Goal: Task Accomplishment & Management: Complete application form

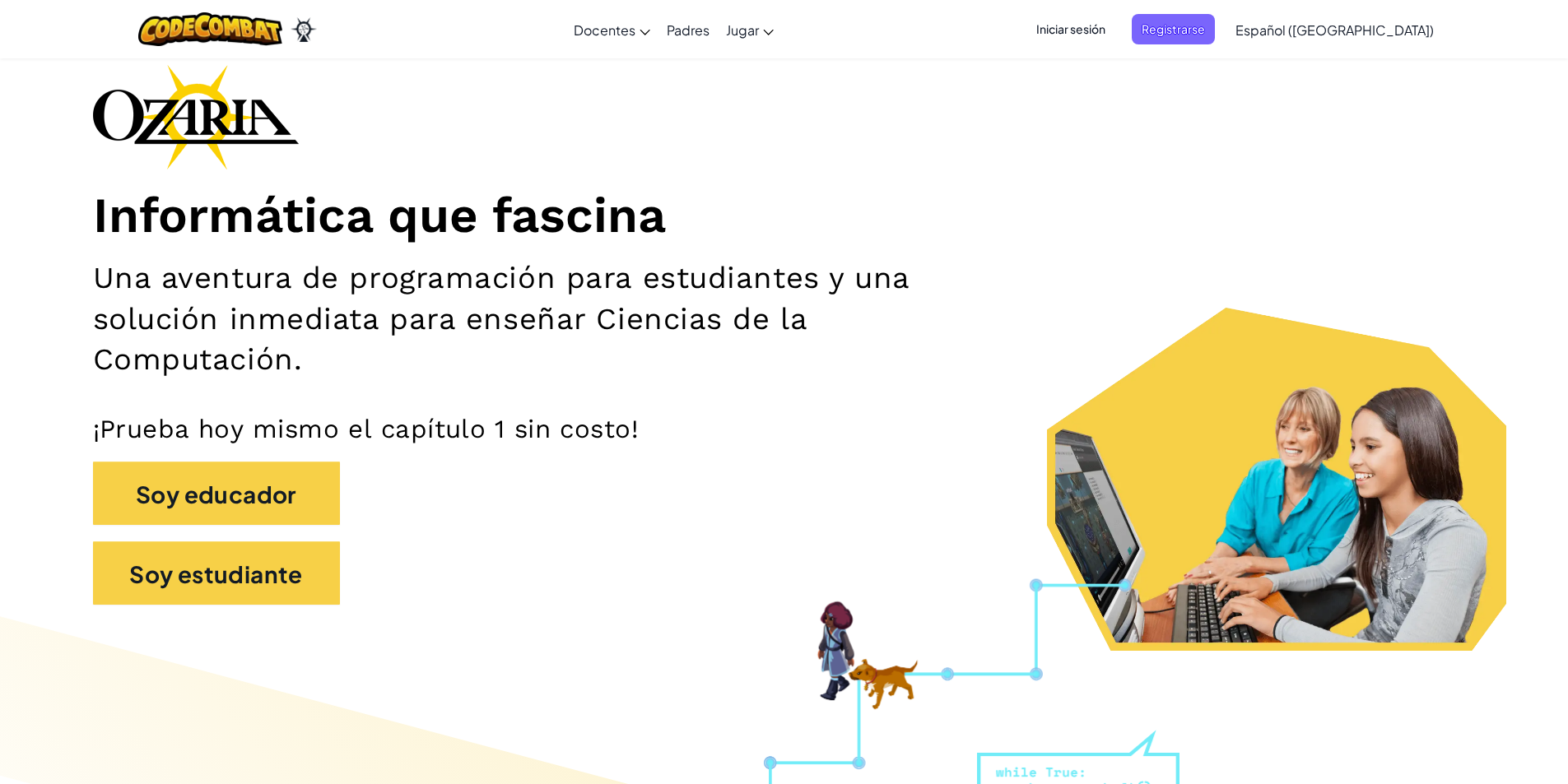
scroll to position [165, 0]
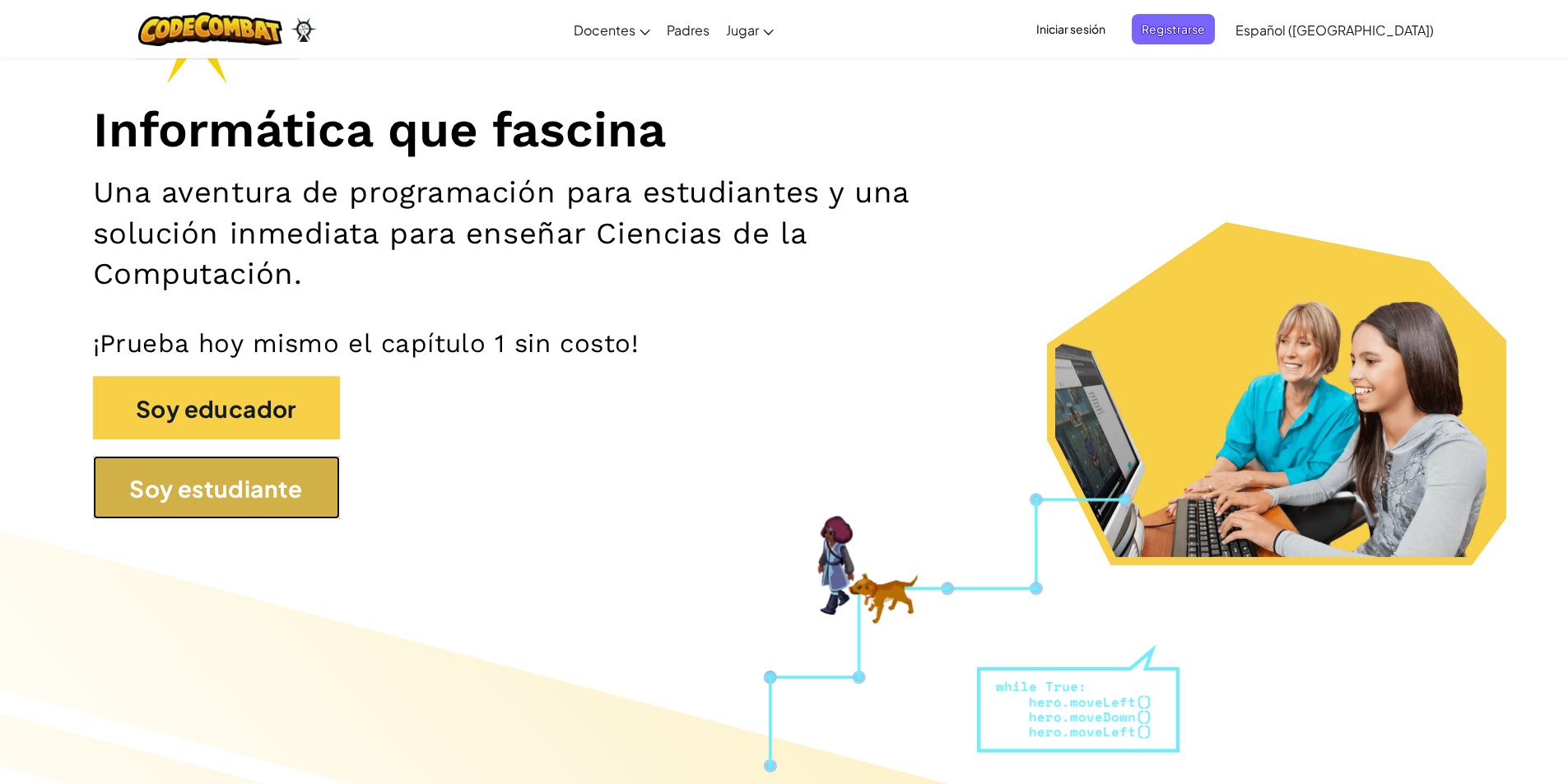
click at [225, 460] on button "Soy estudiante" at bounding box center [216, 488] width 247 height 64
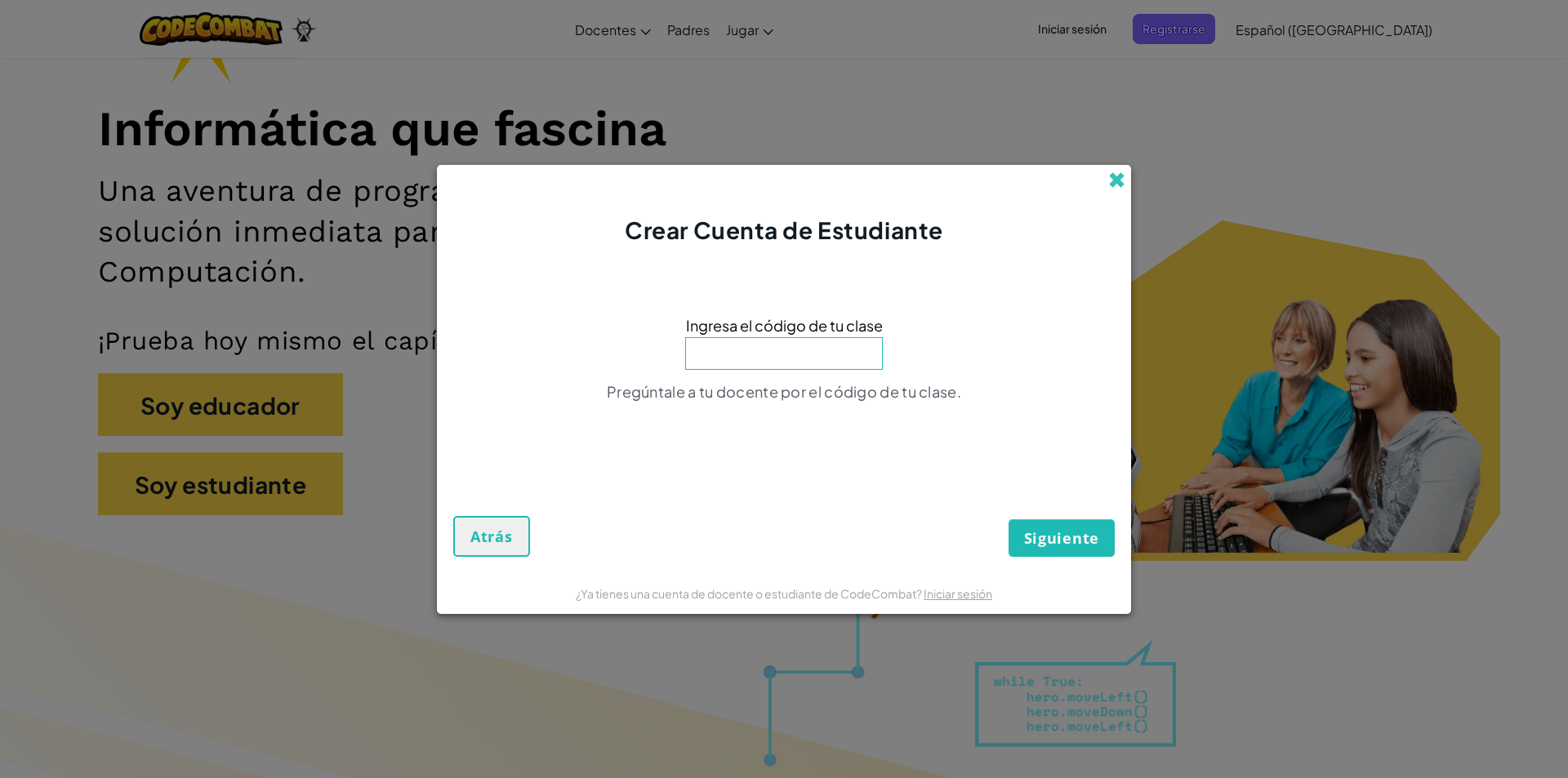
click at [1118, 178] on span at bounding box center [1117, 180] width 17 height 17
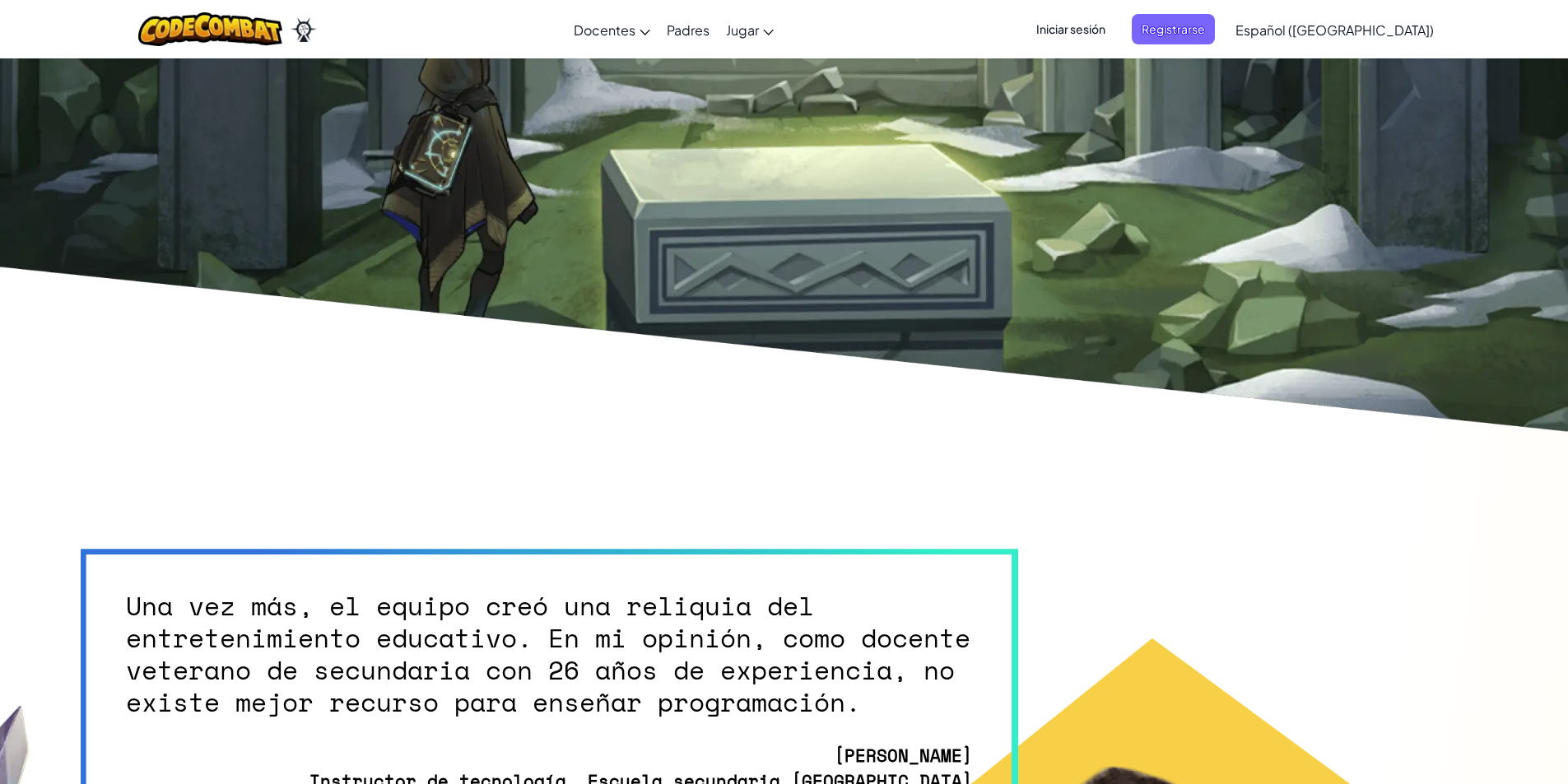
scroll to position [4964, 0]
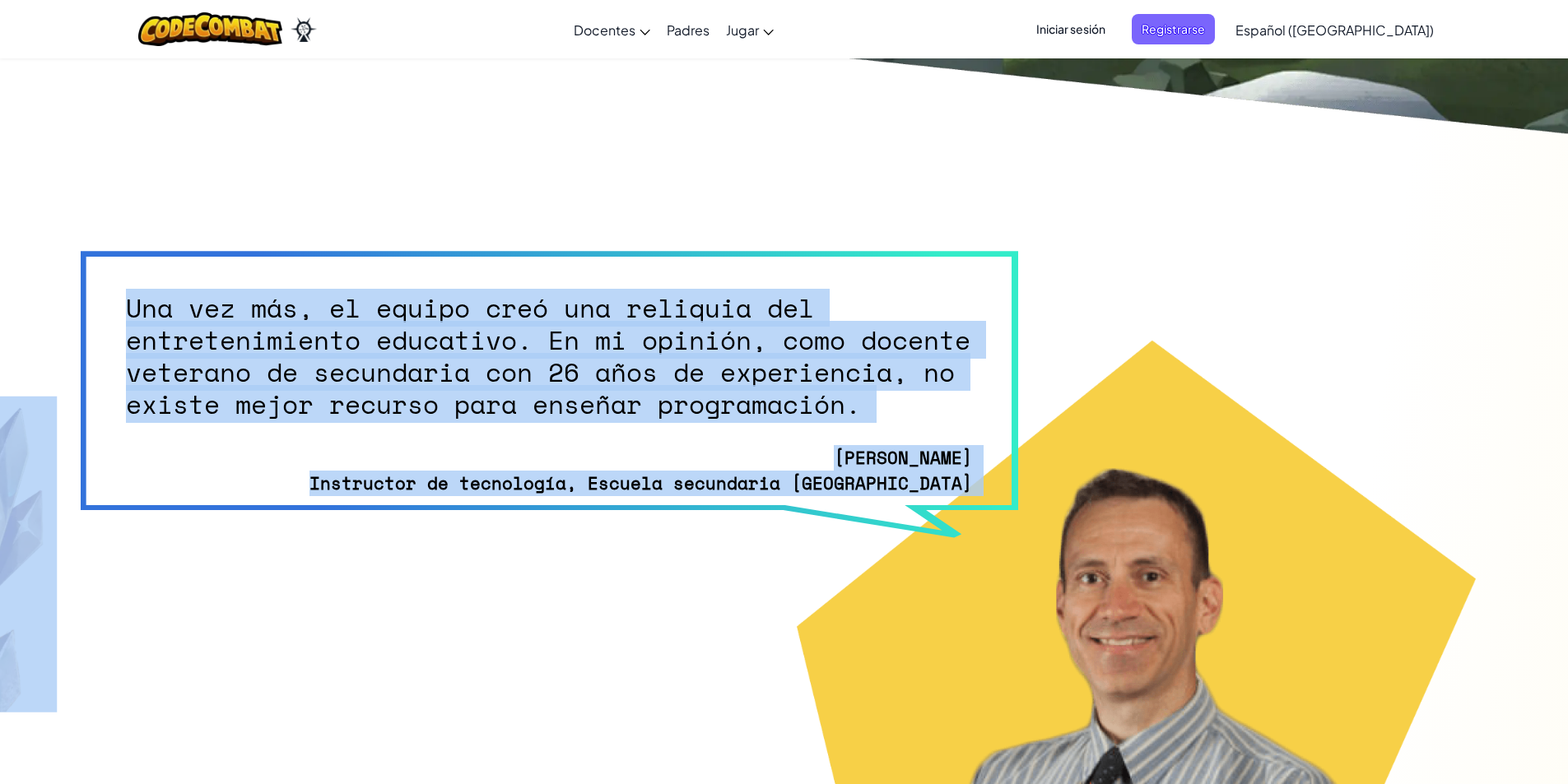
drag, startPoint x: 125, startPoint y: 303, endPoint x: 326, endPoint y: 448, distance: 247.8
click at [325, 453] on section "Una vez más, el equipo creó una reliquia del entretenimiento educativo. En mi o…" at bounding box center [784, 617] width 1498 height 947
click at [417, 459] on picture at bounding box center [256, 554] width 679 height 317
drag, startPoint x: 126, startPoint y: 311, endPoint x: 321, endPoint y: 457, distance: 243.6
click at [321, 457] on section "Una vez más, el equipo creó una reliquia del entretenimiento educativo. En mi o…" at bounding box center [784, 617] width 1498 height 947
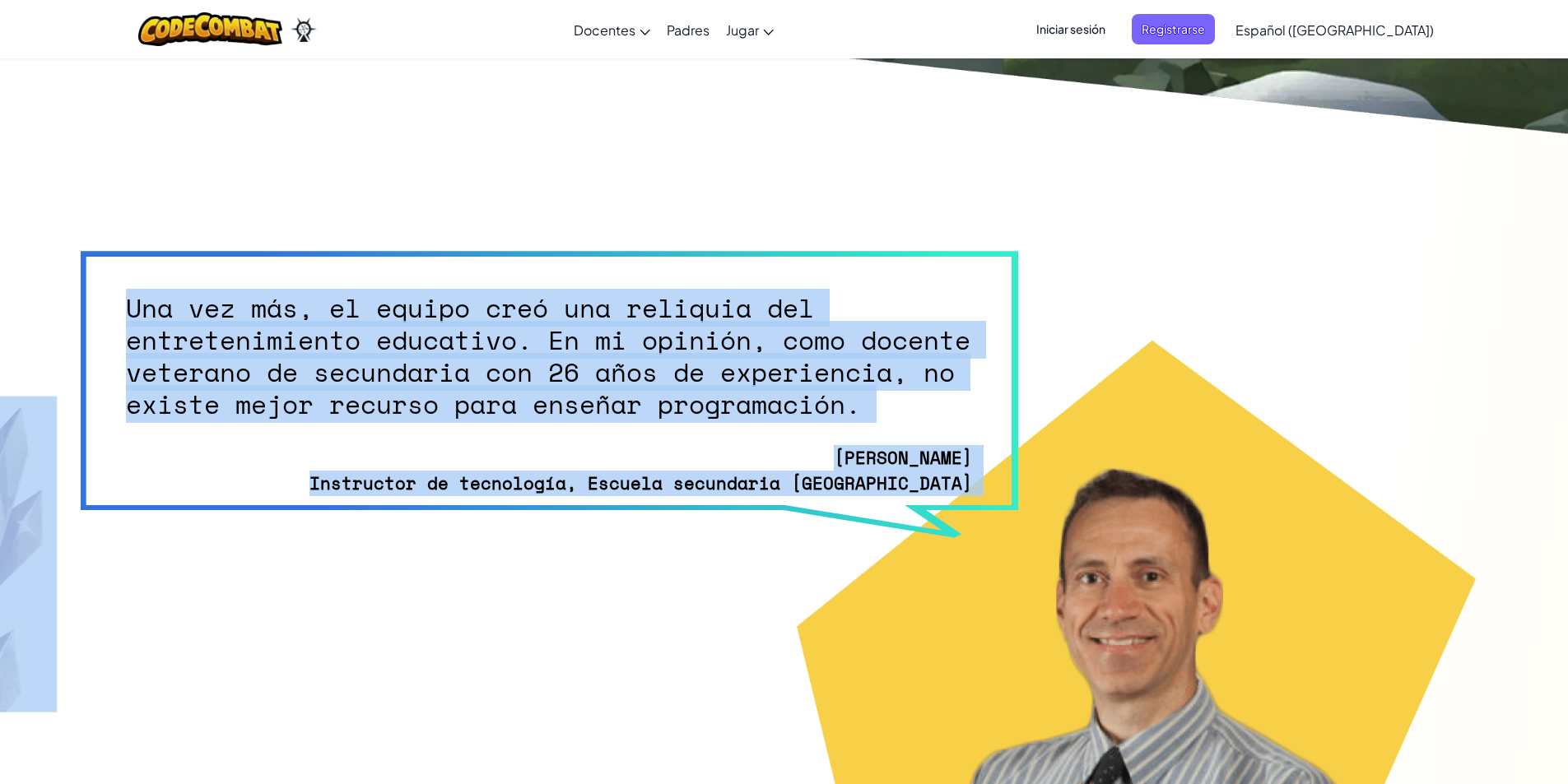
click at [304, 493] on picture at bounding box center [256, 554] width 679 height 317
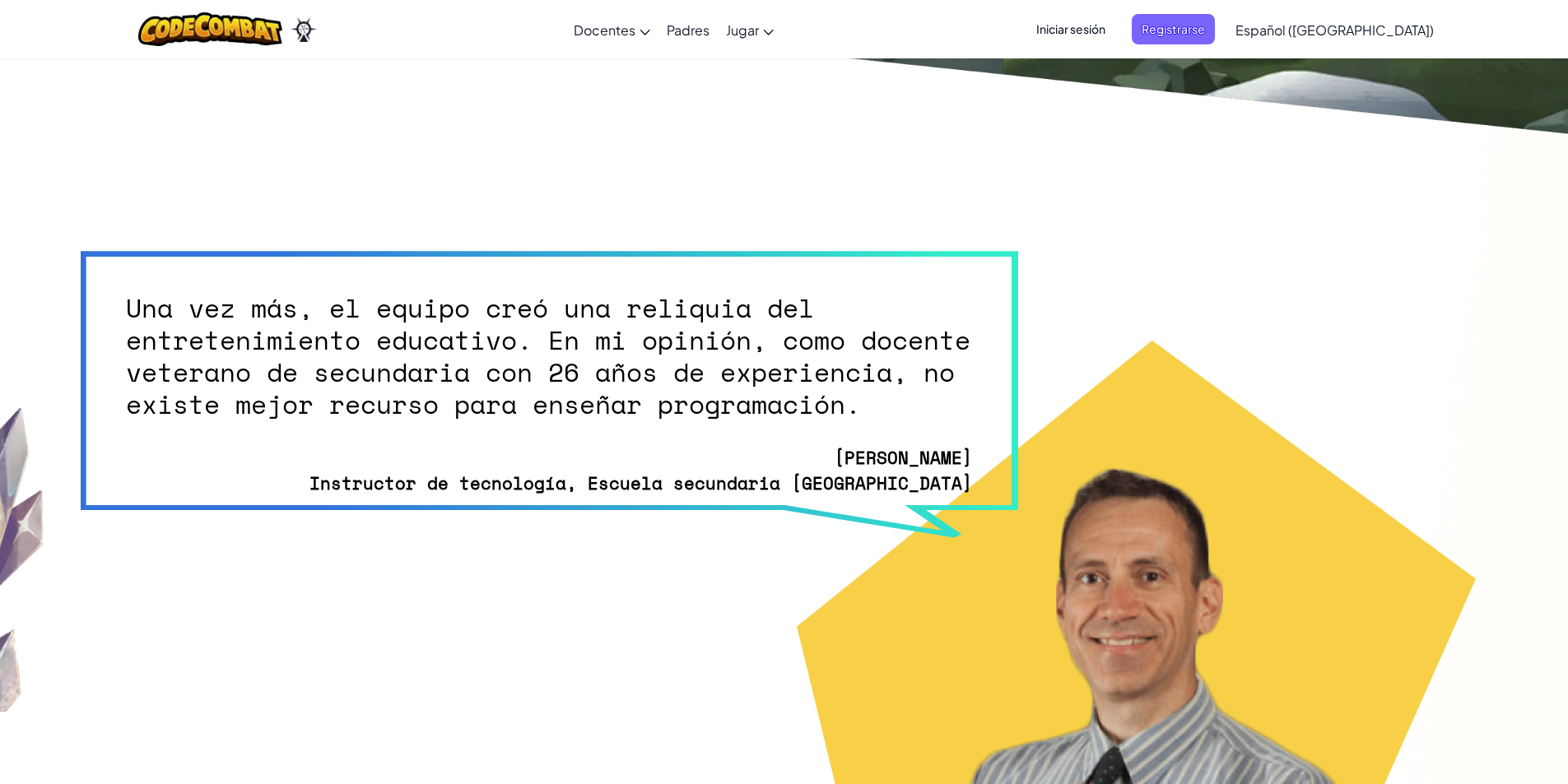
drag, startPoint x: 330, startPoint y: 449, endPoint x: 278, endPoint y: 449, distance: 52.0
click at [283, 450] on picture at bounding box center [256, 554] width 679 height 317
drag, startPoint x: 115, startPoint y: 447, endPoint x: 5, endPoint y: 369, distance: 134.8
click at [269, 449] on picture at bounding box center [256, 554] width 679 height 317
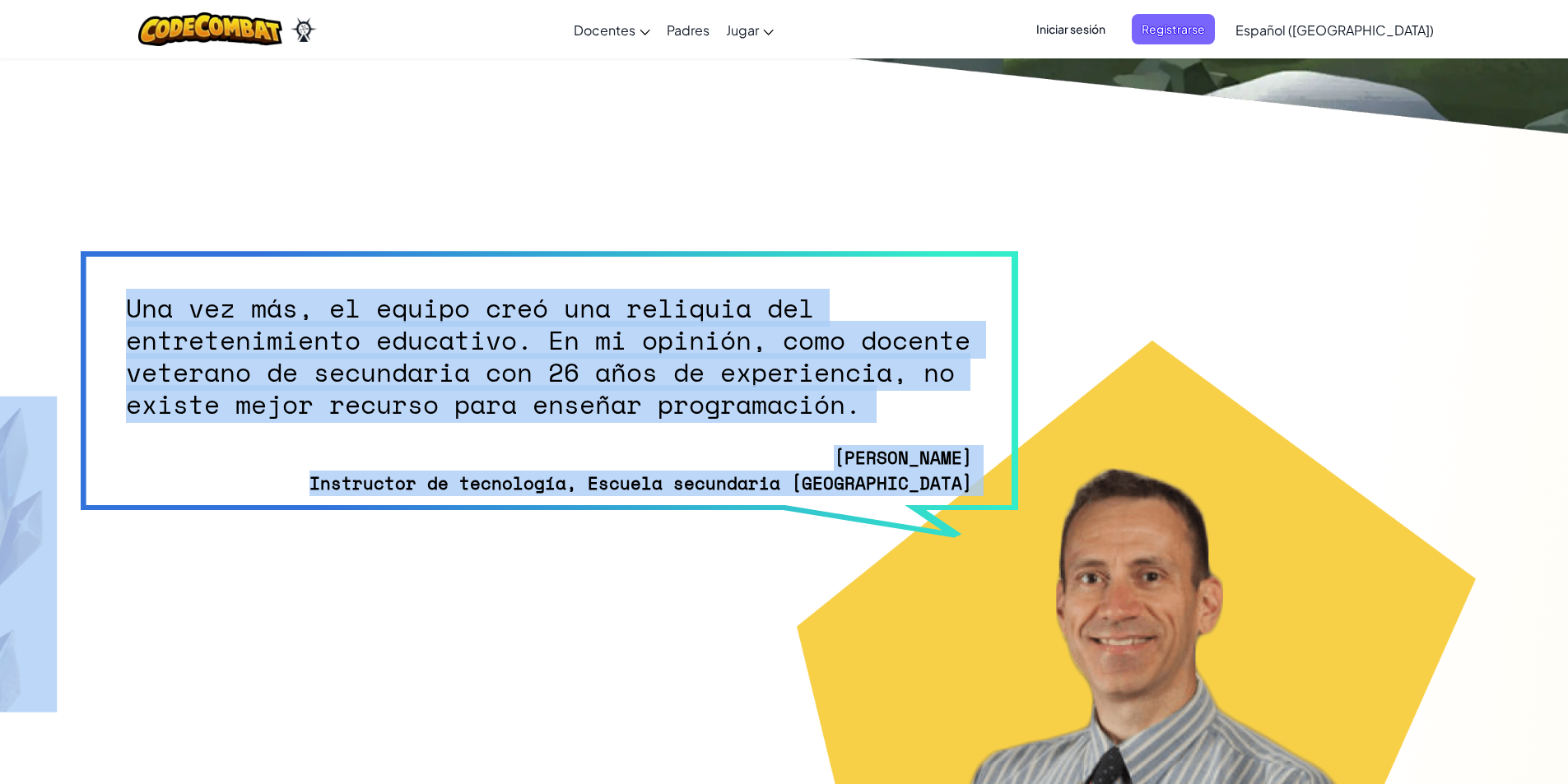
drag, startPoint x: 123, startPoint y: 317, endPoint x: 283, endPoint y: 468, distance: 220.0
click at [283, 468] on section "Una vez más, el equipo creó una reliquia del entretenimiento educativo. En mi o…" at bounding box center [784, 617] width 1498 height 947
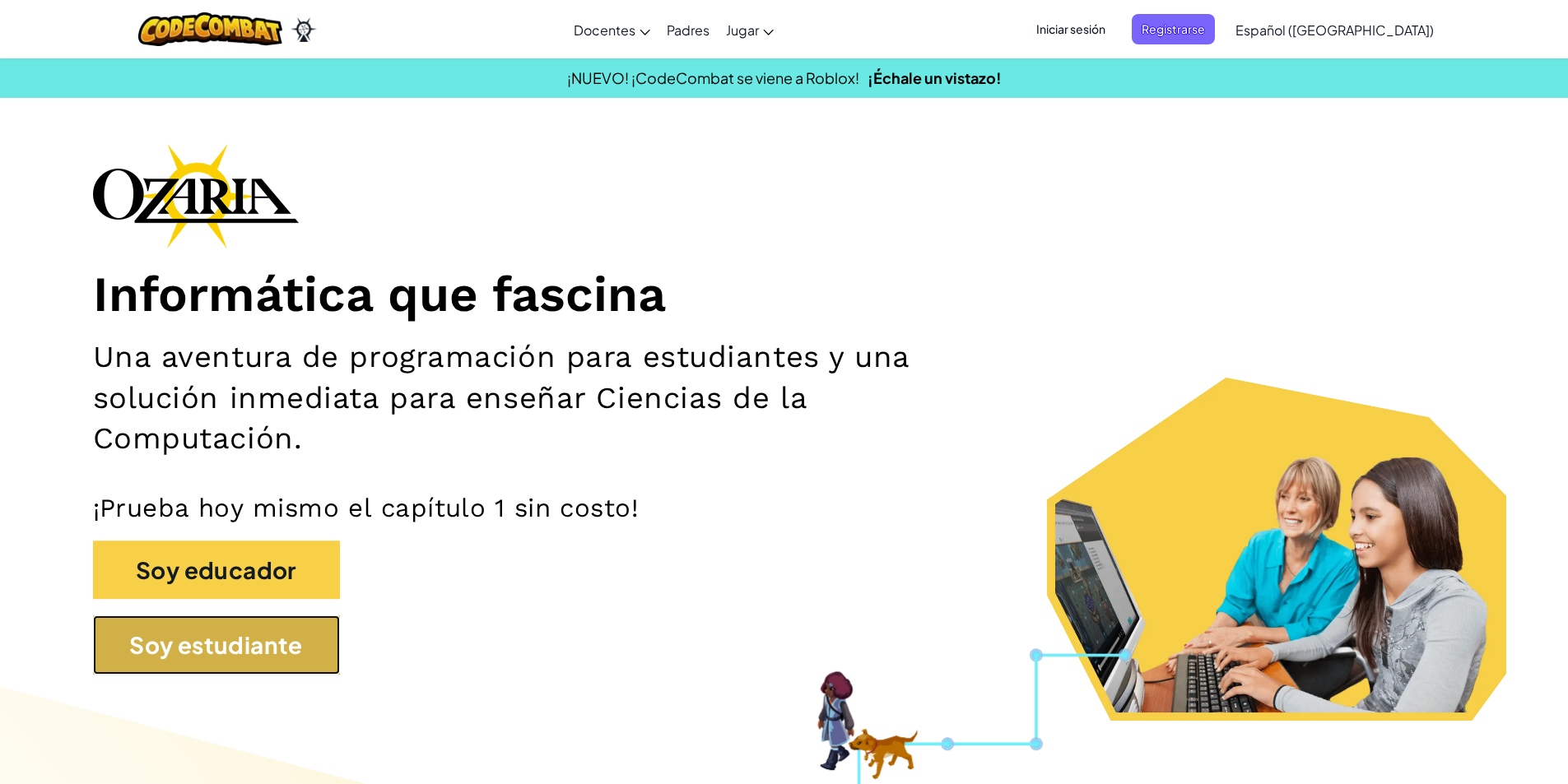
click at [257, 660] on button "Soy estudiante" at bounding box center [216, 645] width 247 height 59
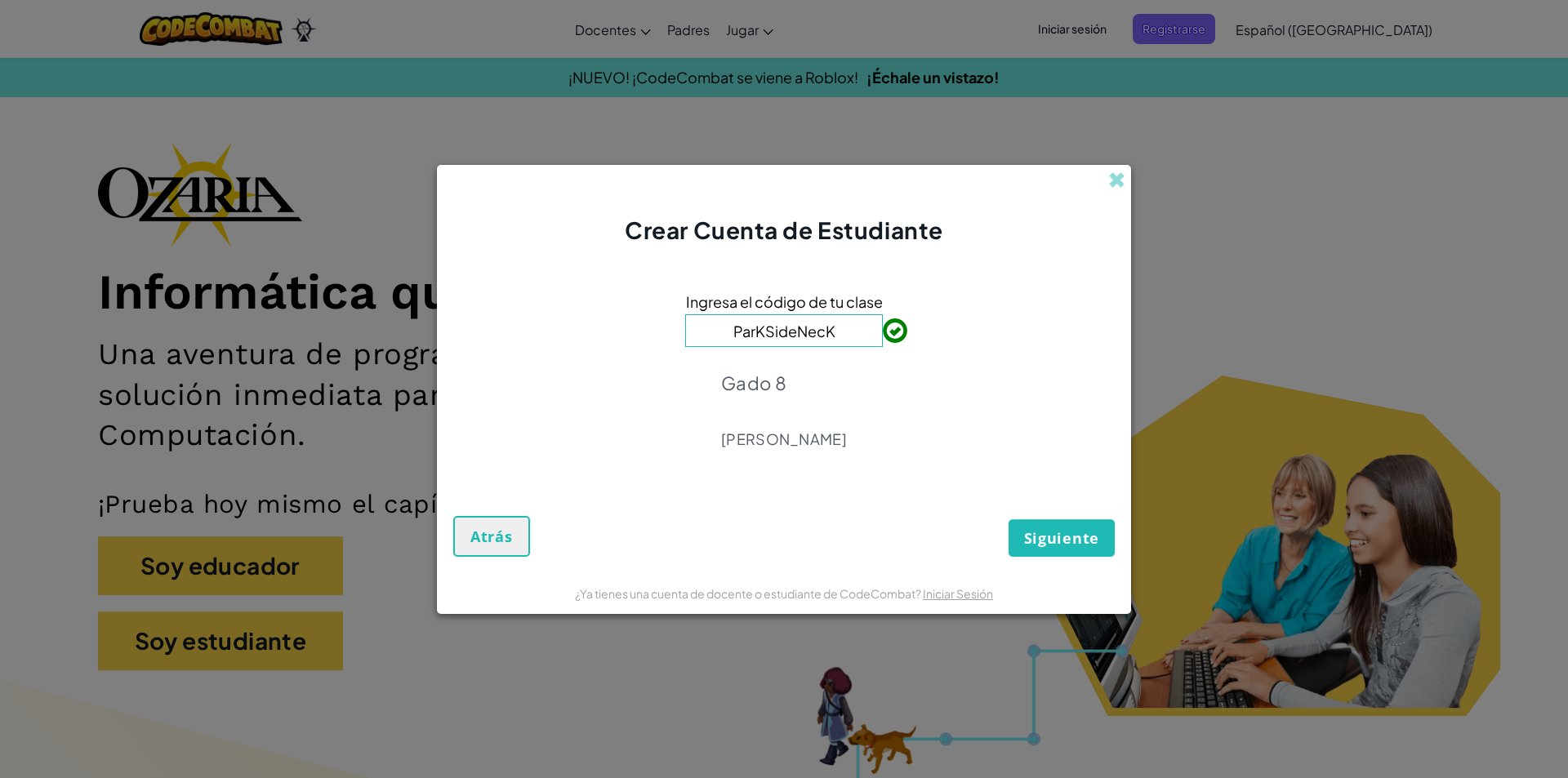
type input "ParKSideNecK"
click at [1105, 536] on button "Siguiente" at bounding box center [1061, 538] width 106 height 38
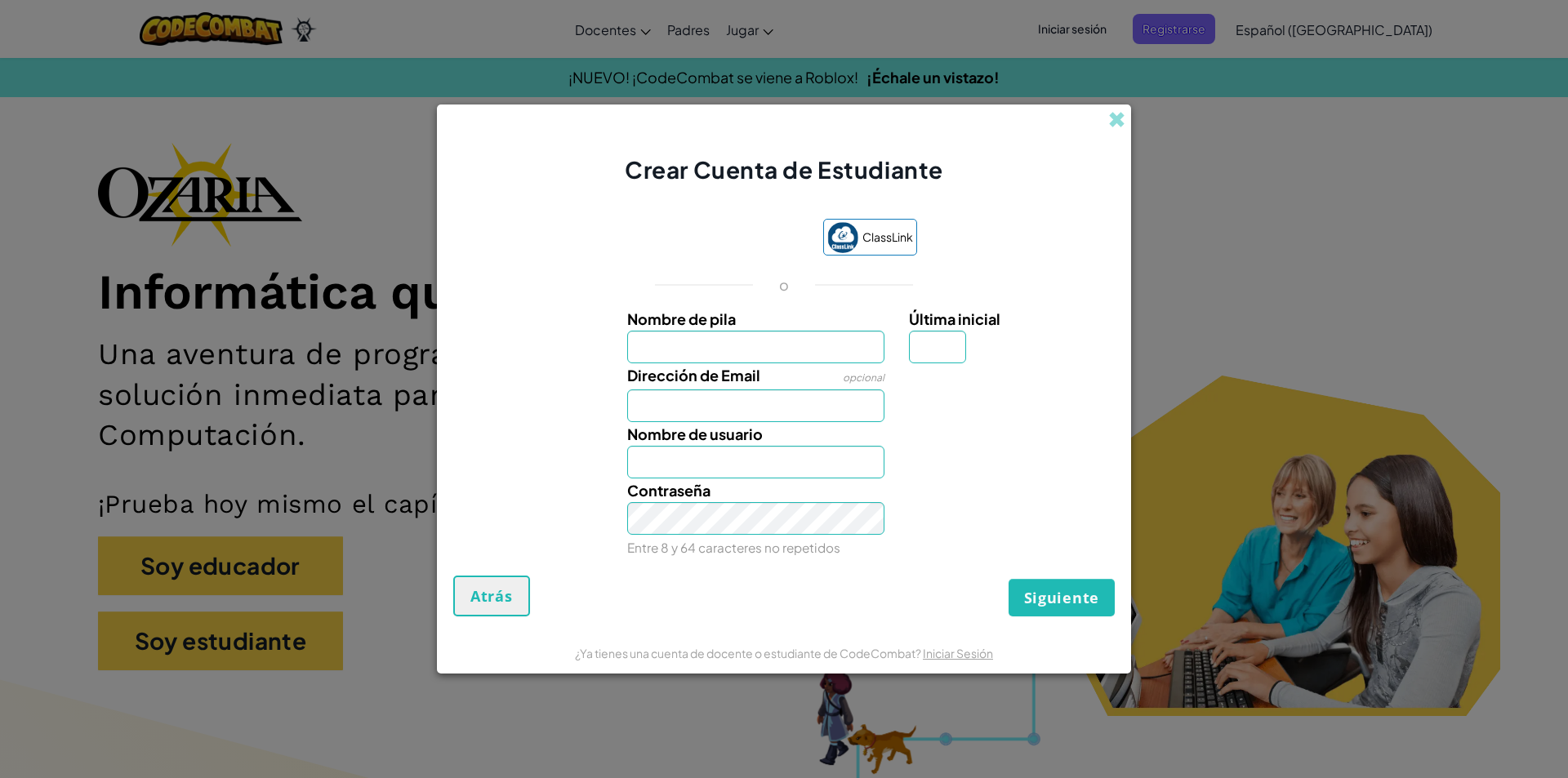
click at [744, 338] on input "Nombre de pila" at bounding box center [755, 347] width 258 height 33
type input "[PERSON_NAME]"
click at [799, 407] on input "Dirección de Email" at bounding box center [755, 406] width 258 height 33
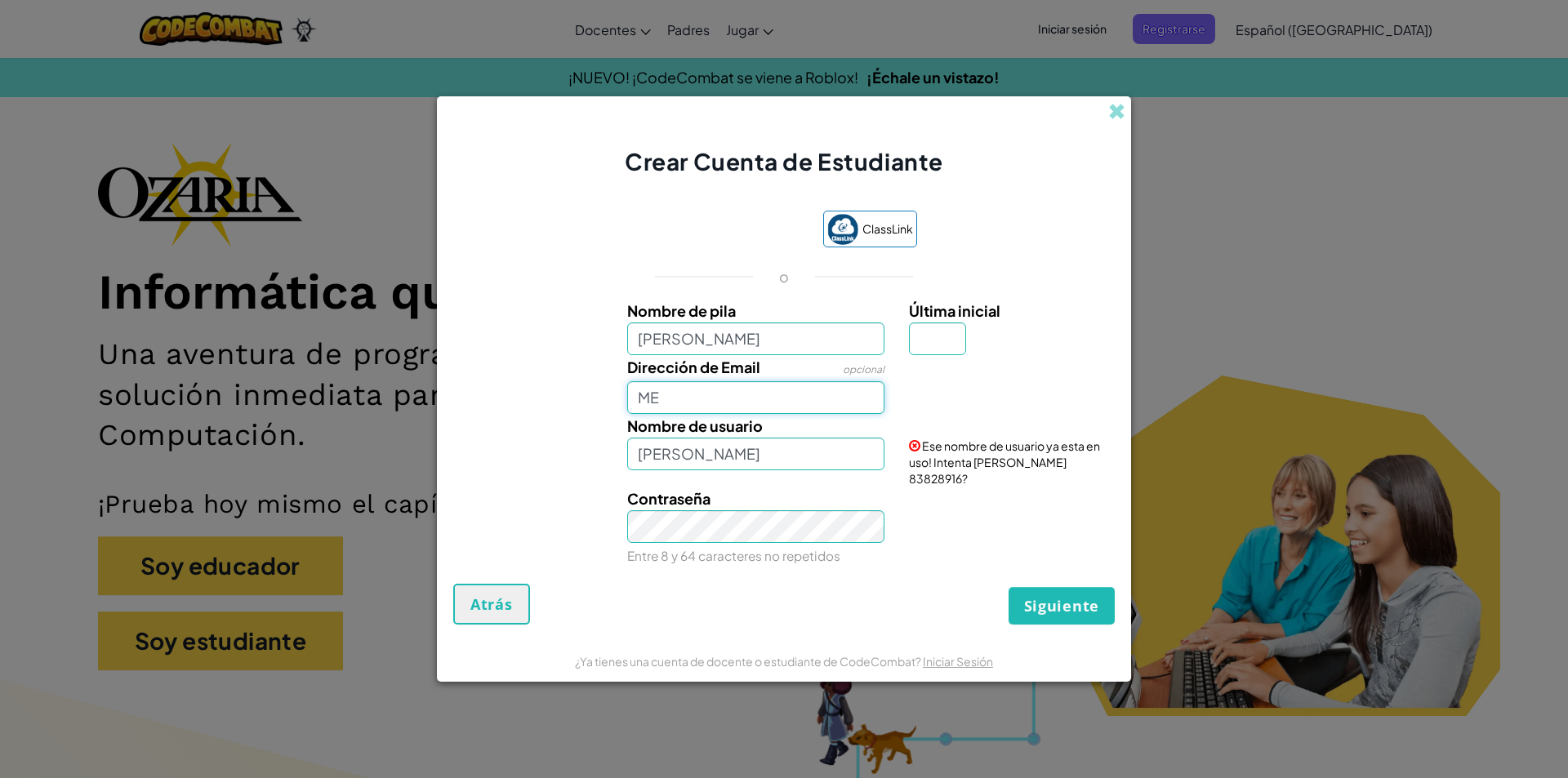
type input "M"
click at [803, 350] on input "[PERSON_NAME]" at bounding box center [755, 339] width 258 height 33
type input "N"
type input "[PERSON_NAME]"
click at [1009, 587] on button "Siguiente" at bounding box center [1061, 606] width 106 height 38
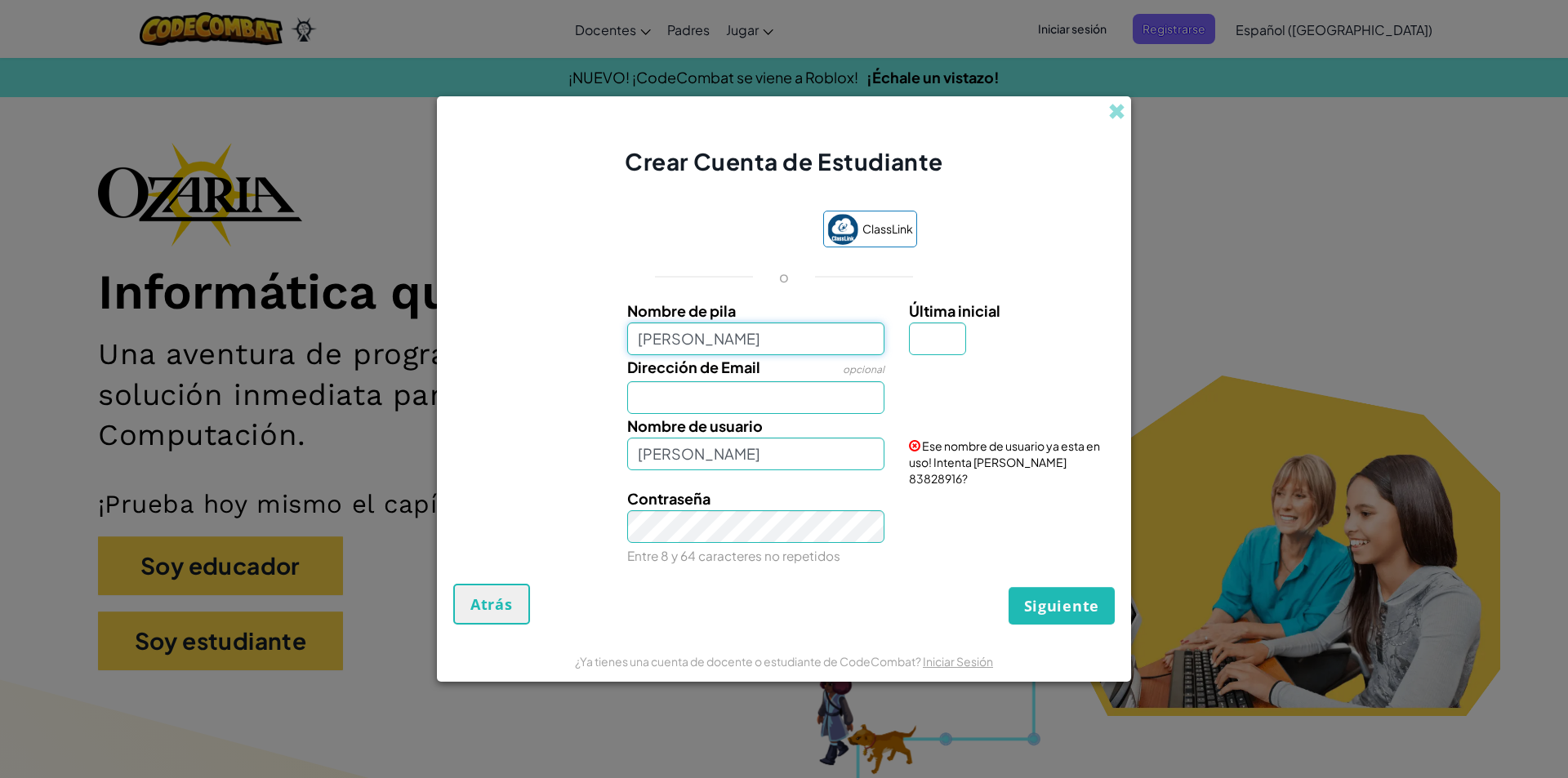
type input "[PERSON_NAME]"
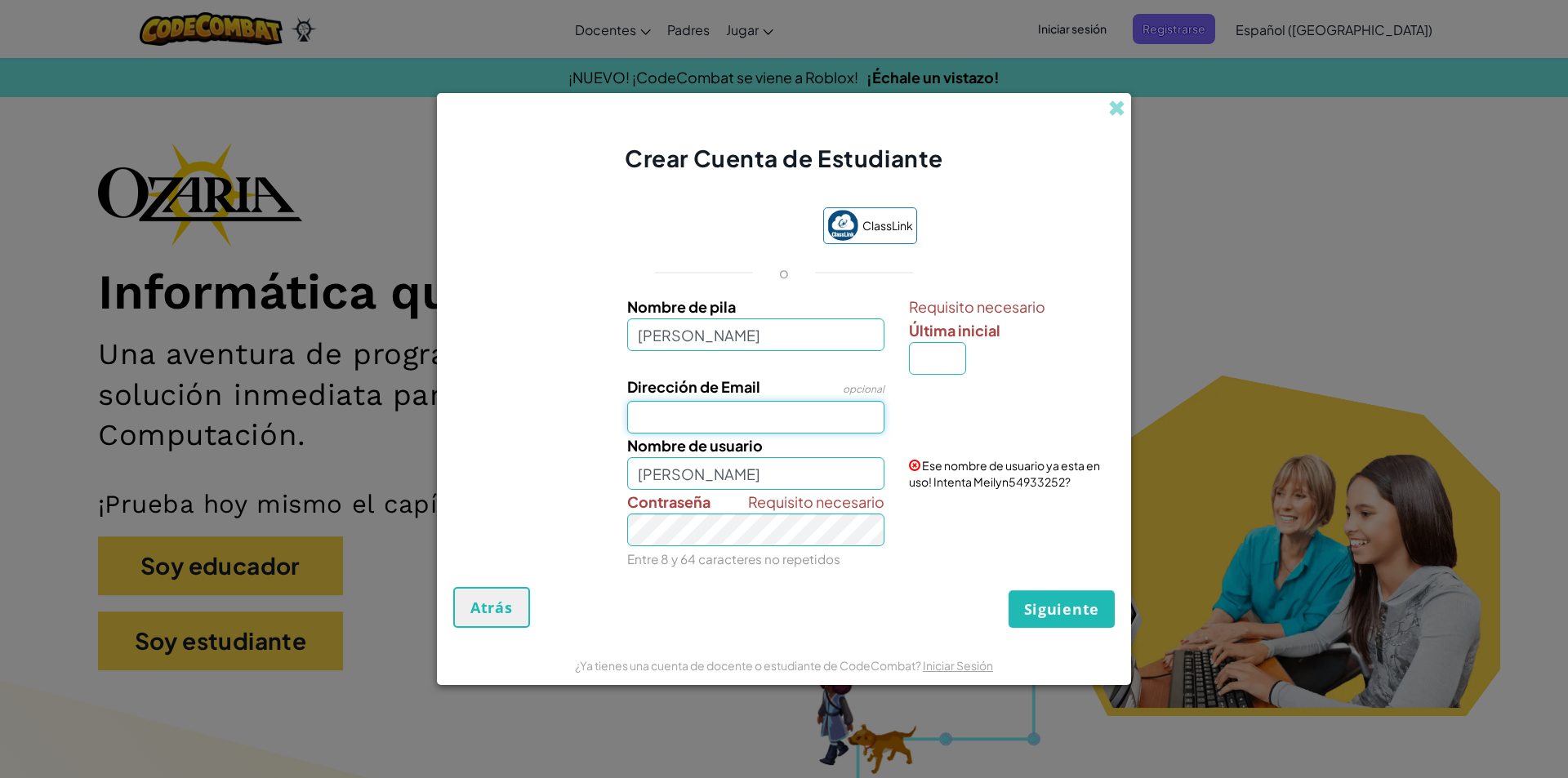
click at [836, 416] on input "Dirección de Email" at bounding box center [755, 417] width 258 height 33
type input "m"
type input "b"
click at [741, 421] on input "[EMAIL_ADDRESS][DOMAIN_NAME]" at bounding box center [755, 417] width 258 height 33
click at [814, 415] on input "[EMAIL_ADDRESS][DOMAIN_NAME]" at bounding box center [755, 417] width 258 height 33
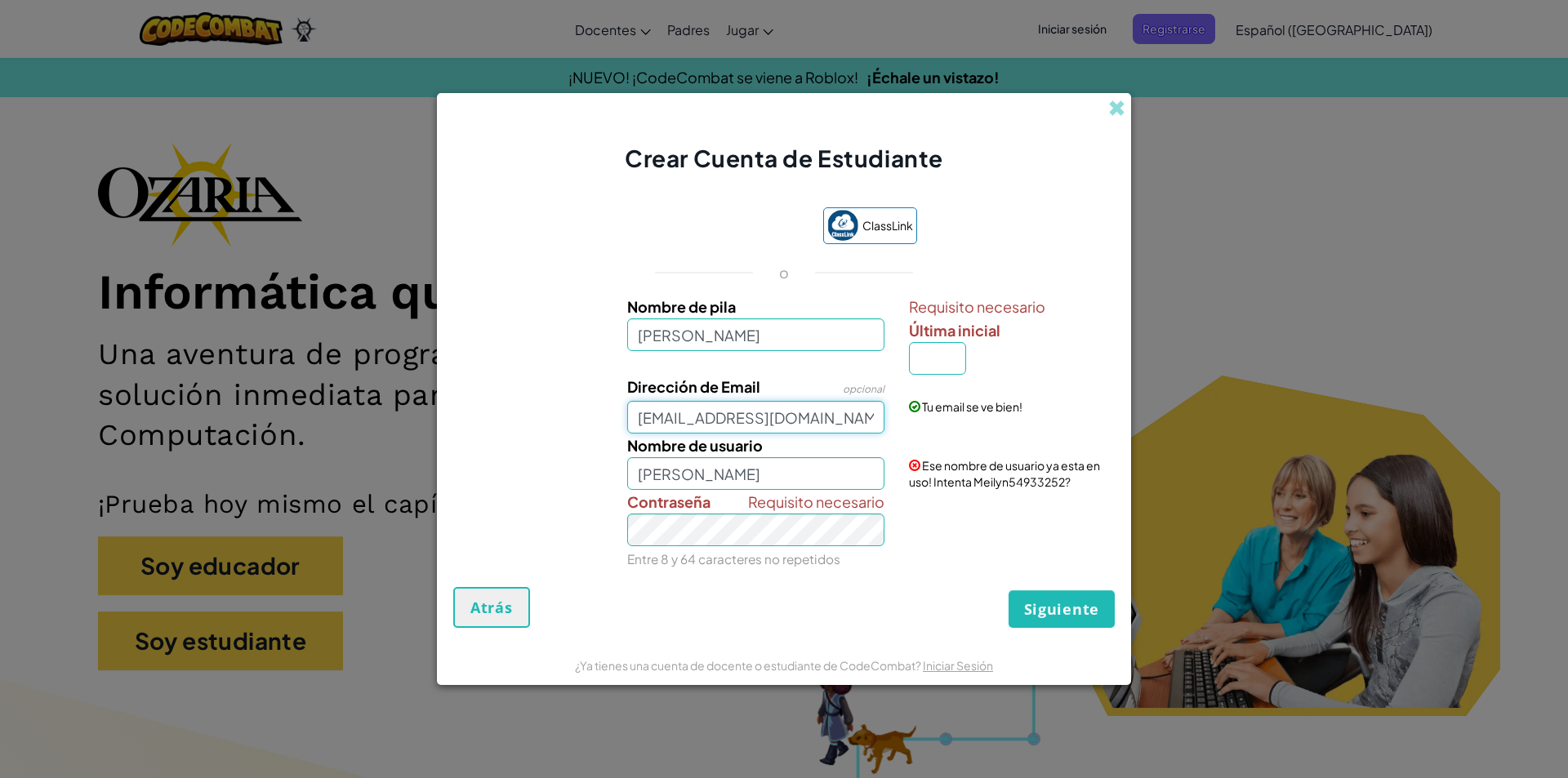
drag, startPoint x: 637, startPoint y: 418, endPoint x: 879, endPoint y: 412, distance: 242.1
click at [879, 412] on input "[EMAIL_ADDRESS][DOMAIN_NAME]" at bounding box center [755, 417] width 258 height 33
type input "[EMAIL_ADDRESS][DOMAIN_NAME]"
click at [918, 366] on input "Última inicial" at bounding box center [937, 358] width 57 height 33
type input "R"
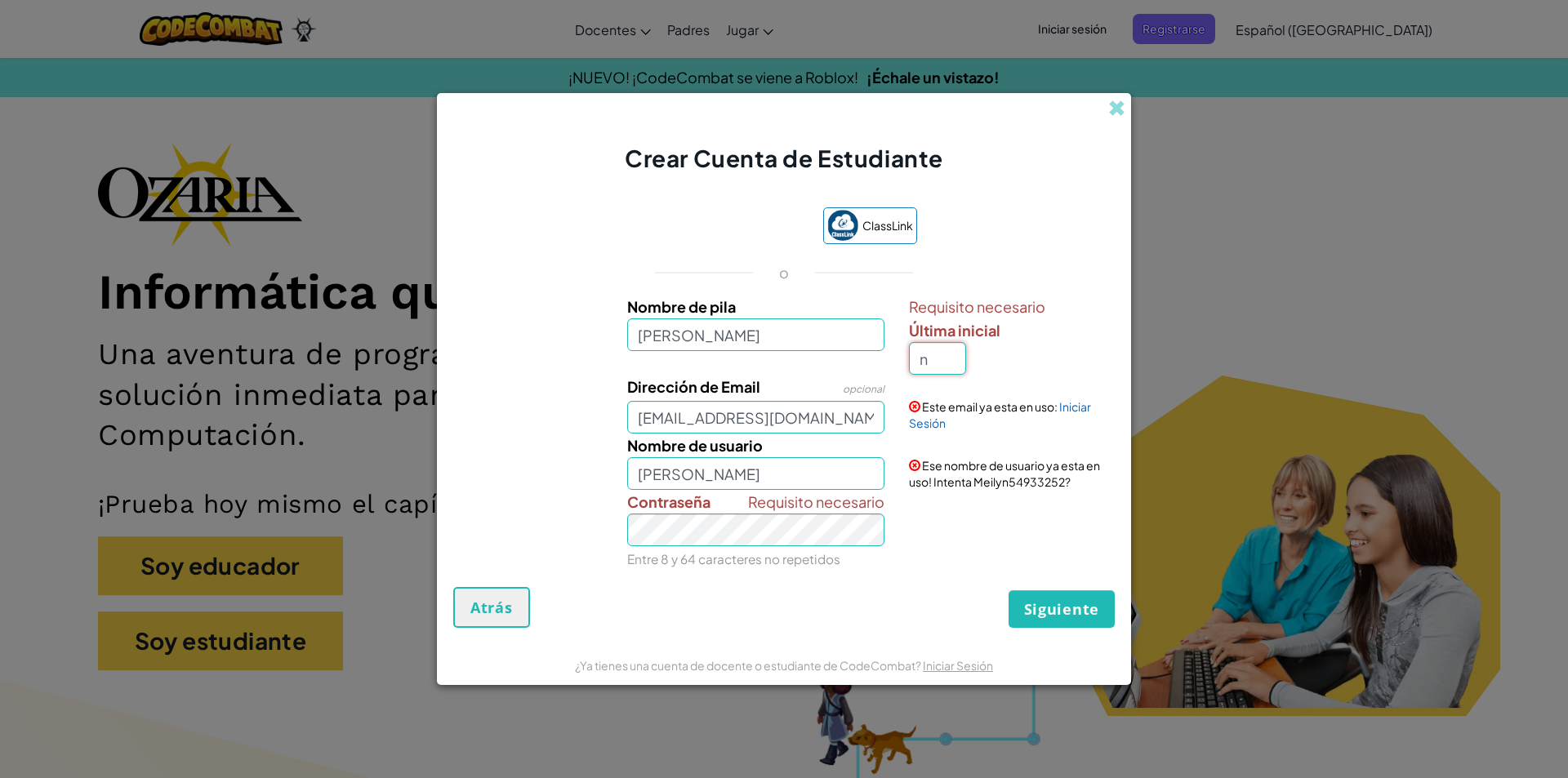
type input "n"
type input "MeilynN"
click at [772, 511] on span "Requisito necesario" at bounding box center [816, 502] width 137 height 24
click at [1067, 609] on span "Siguiente" at bounding box center [1061, 610] width 75 height 20
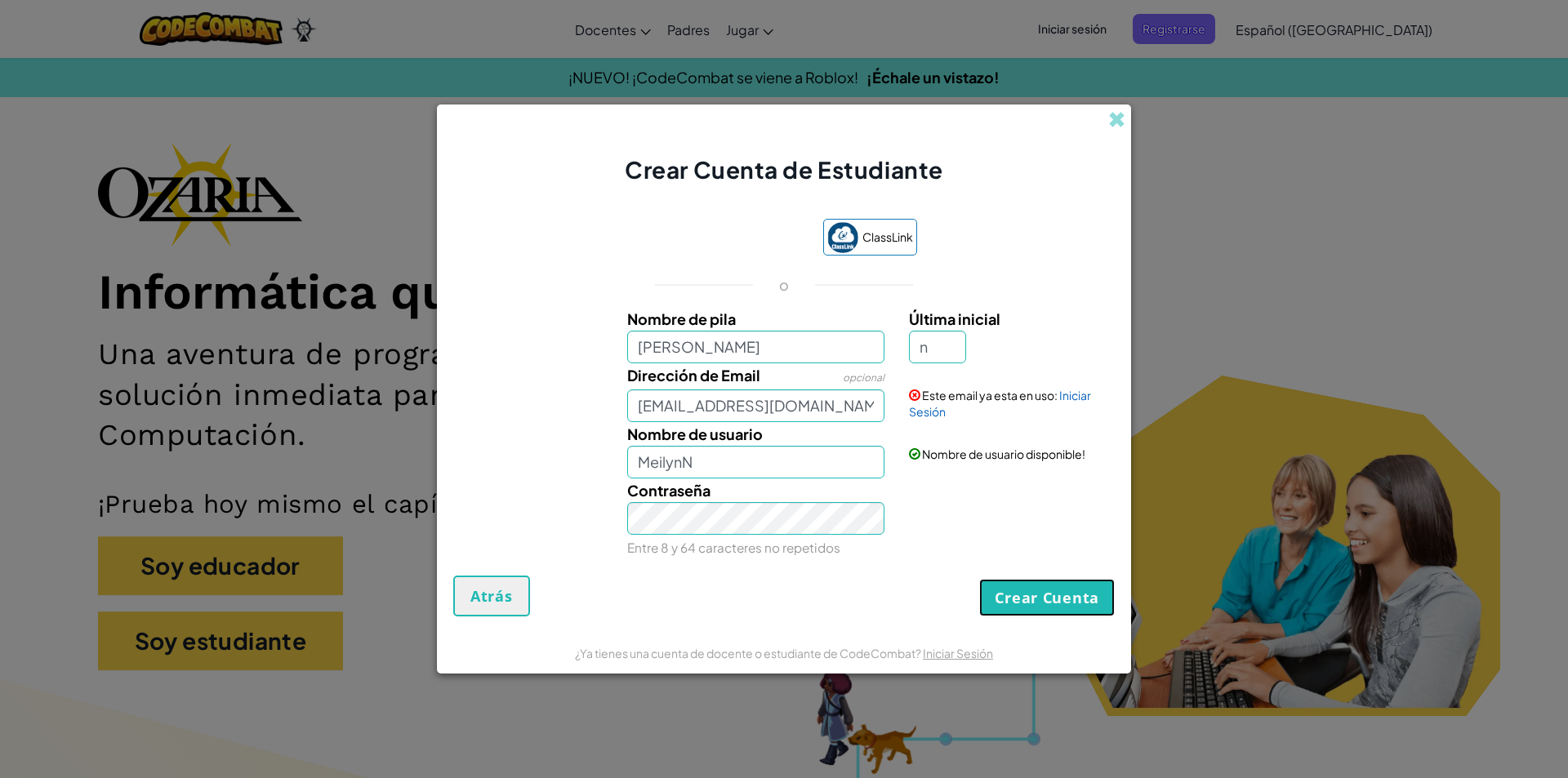
click at [1050, 595] on button "Crear Cuenta" at bounding box center [1047, 598] width 136 height 38
click at [954, 344] on input "n" at bounding box center [937, 347] width 57 height 33
type input "M"
type input "MeilynM"
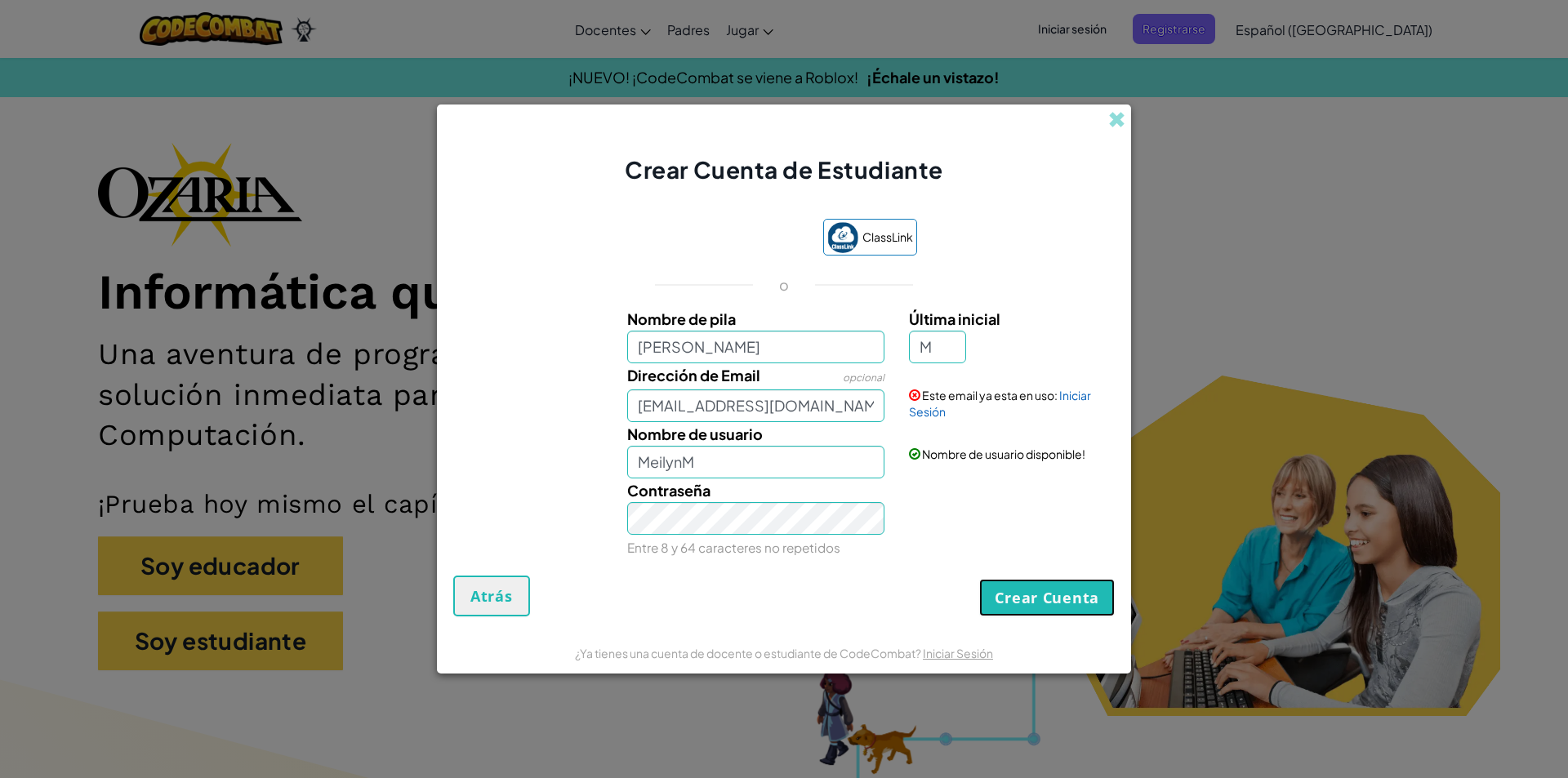
click at [1078, 594] on button "Crear Cuenta" at bounding box center [1047, 598] width 136 height 38
click at [954, 345] on input "M" at bounding box center [937, 347] width 57 height 33
type input "R"
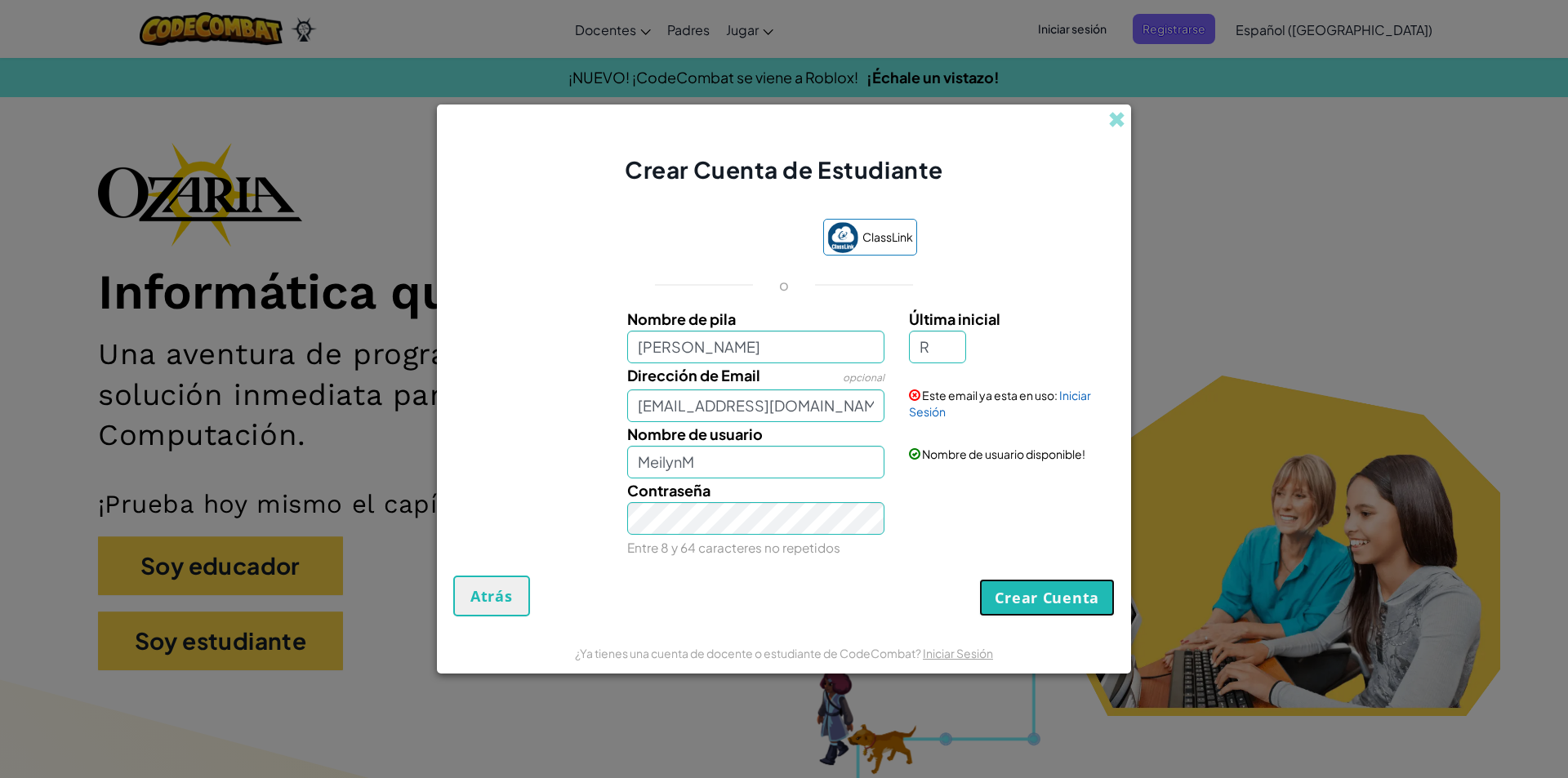
type input "MeilynR"
click at [1053, 589] on button "Crear Cuenta" at bounding box center [1047, 598] width 136 height 38
click at [1043, 606] on button "Crear Cuenta" at bounding box center [1047, 598] width 136 height 38
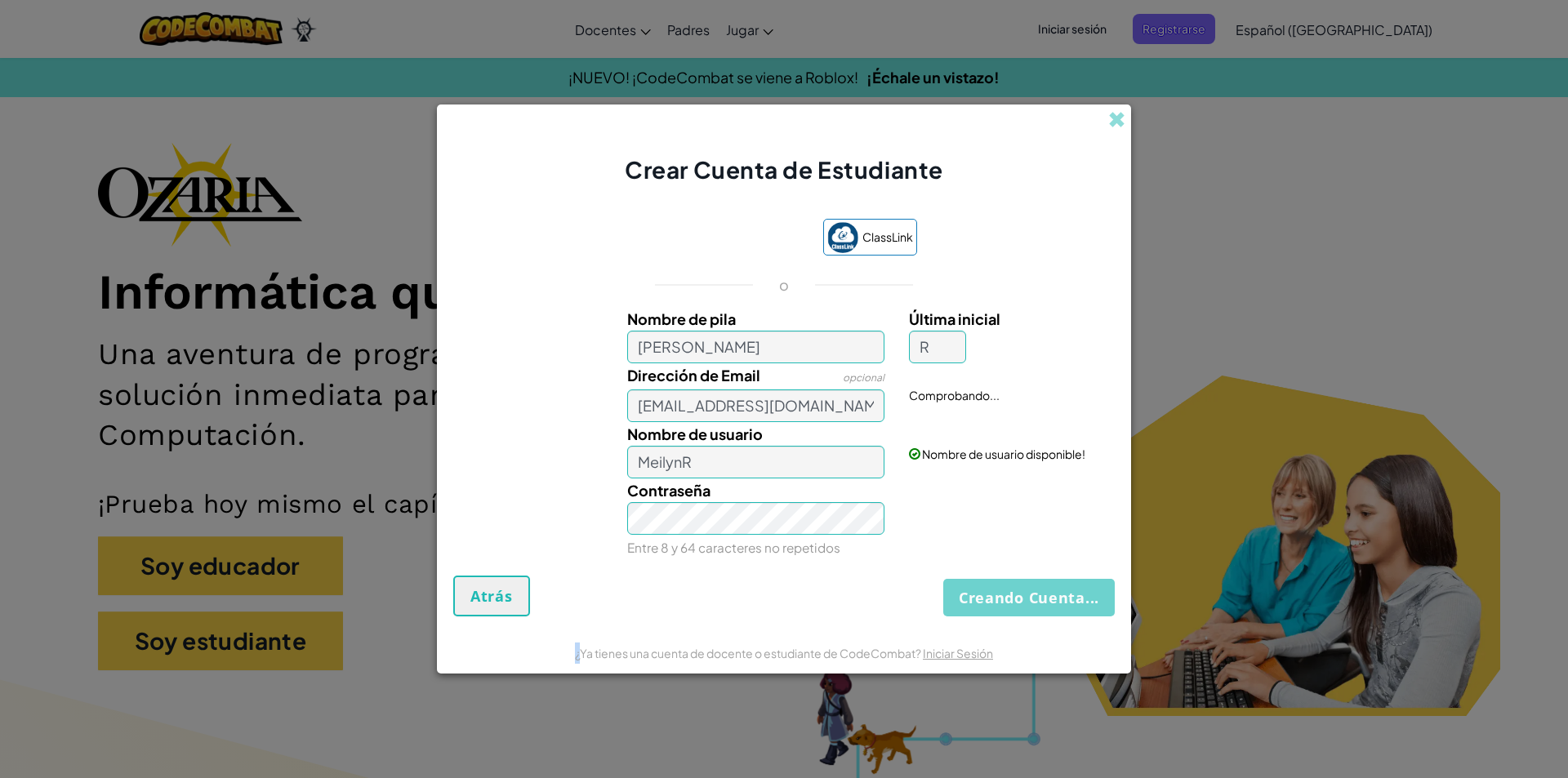
click at [1043, 606] on div "Creando Cuenta... Atrás" at bounding box center [784, 595] width 661 height 41
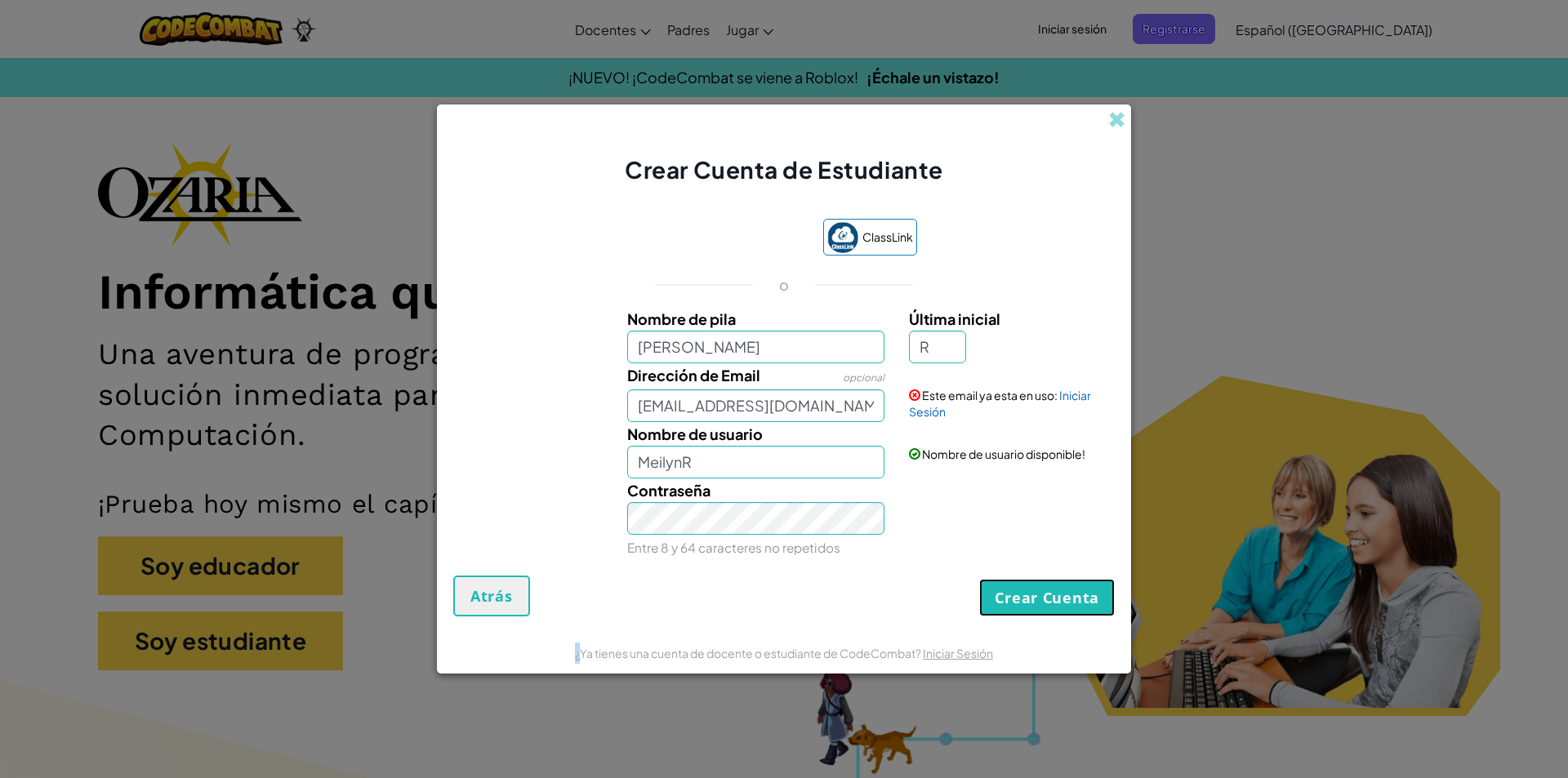
click at [1043, 606] on button "Crear Cuenta" at bounding box center [1047, 598] width 136 height 38
click at [947, 353] on input "R" at bounding box center [937, 347] width 57 height 33
type input "B"
type input "MeilynB"
click at [1094, 580] on button "Crear Cuenta" at bounding box center [1047, 598] width 136 height 38
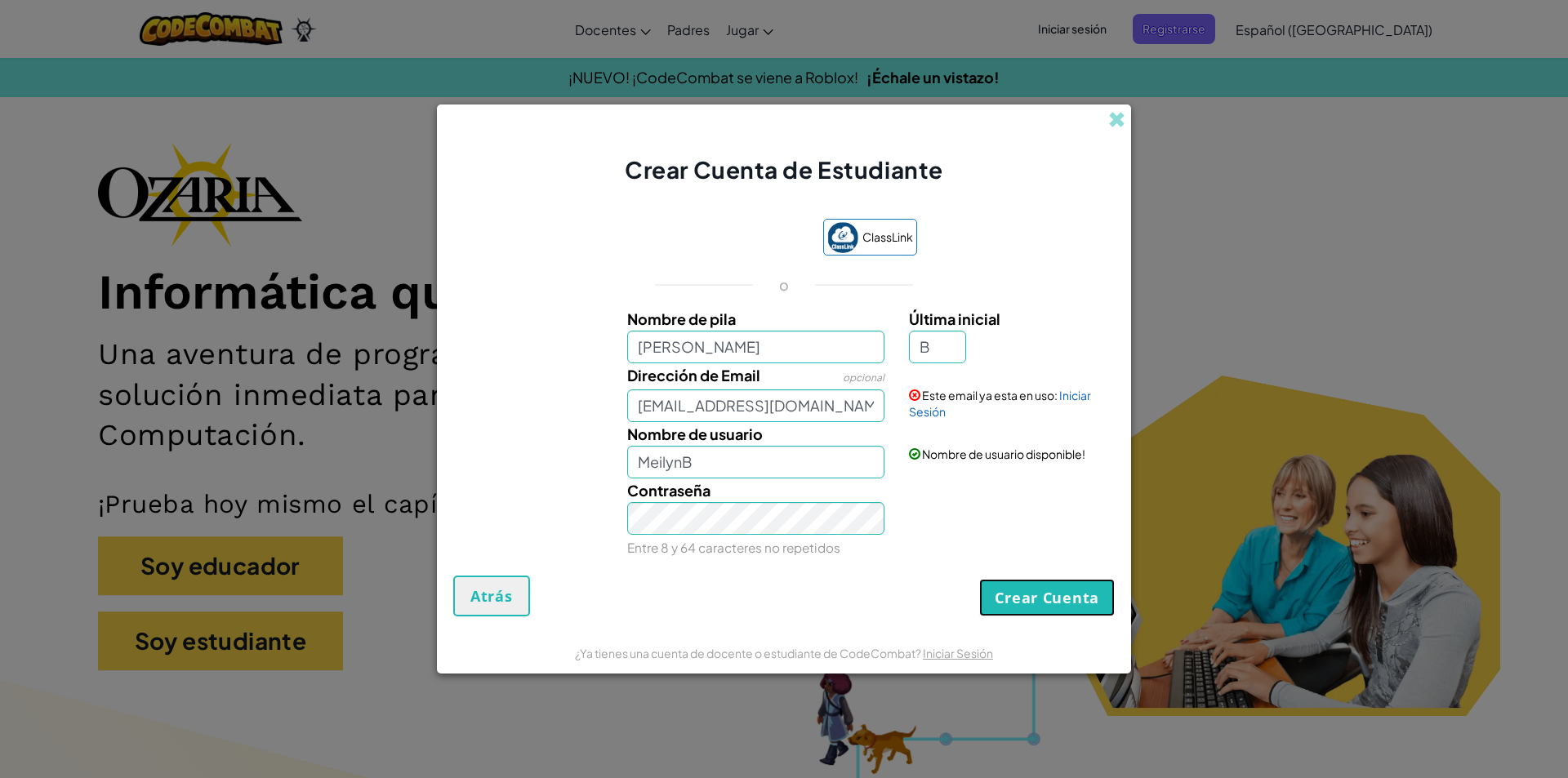
click at [1091, 592] on button "Crear Cuenta" at bounding box center [1047, 598] width 136 height 38
click at [1091, 592] on div "Crear Cuenta Atrás" at bounding box center [784, 595] width 661 height 41
click at [1091, 592] on button "Crear Cuenta" at bounding box center [1047, 598] width 136 height 38
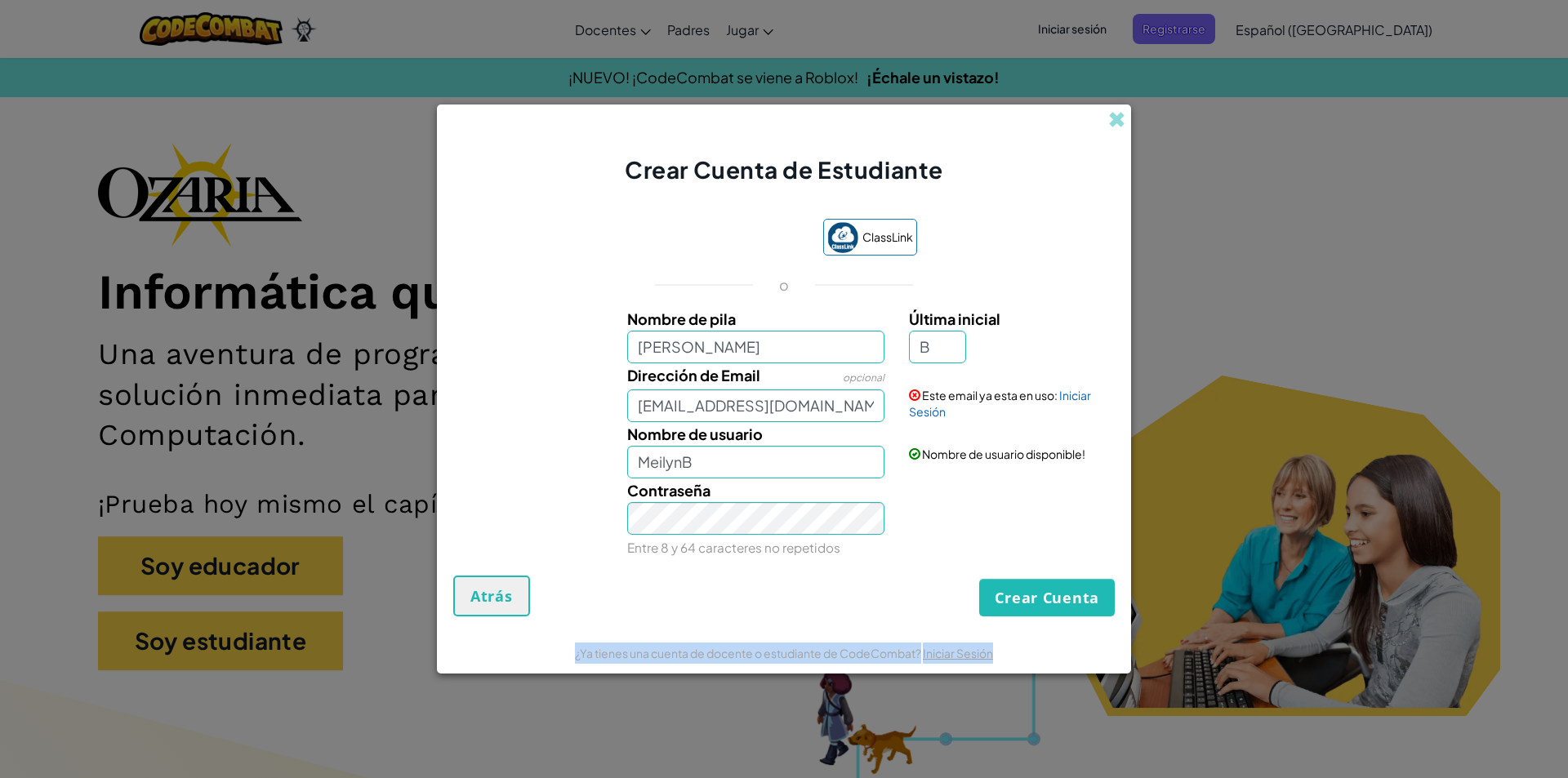
click at [1091, 592] on div "Crear Cuenta Atrás" at bounding box center [784, 595] width 661 height 41
click at [1091, 592] on button "Crear Cuenta" at bounding box center [1047, 598] width 136 height 38
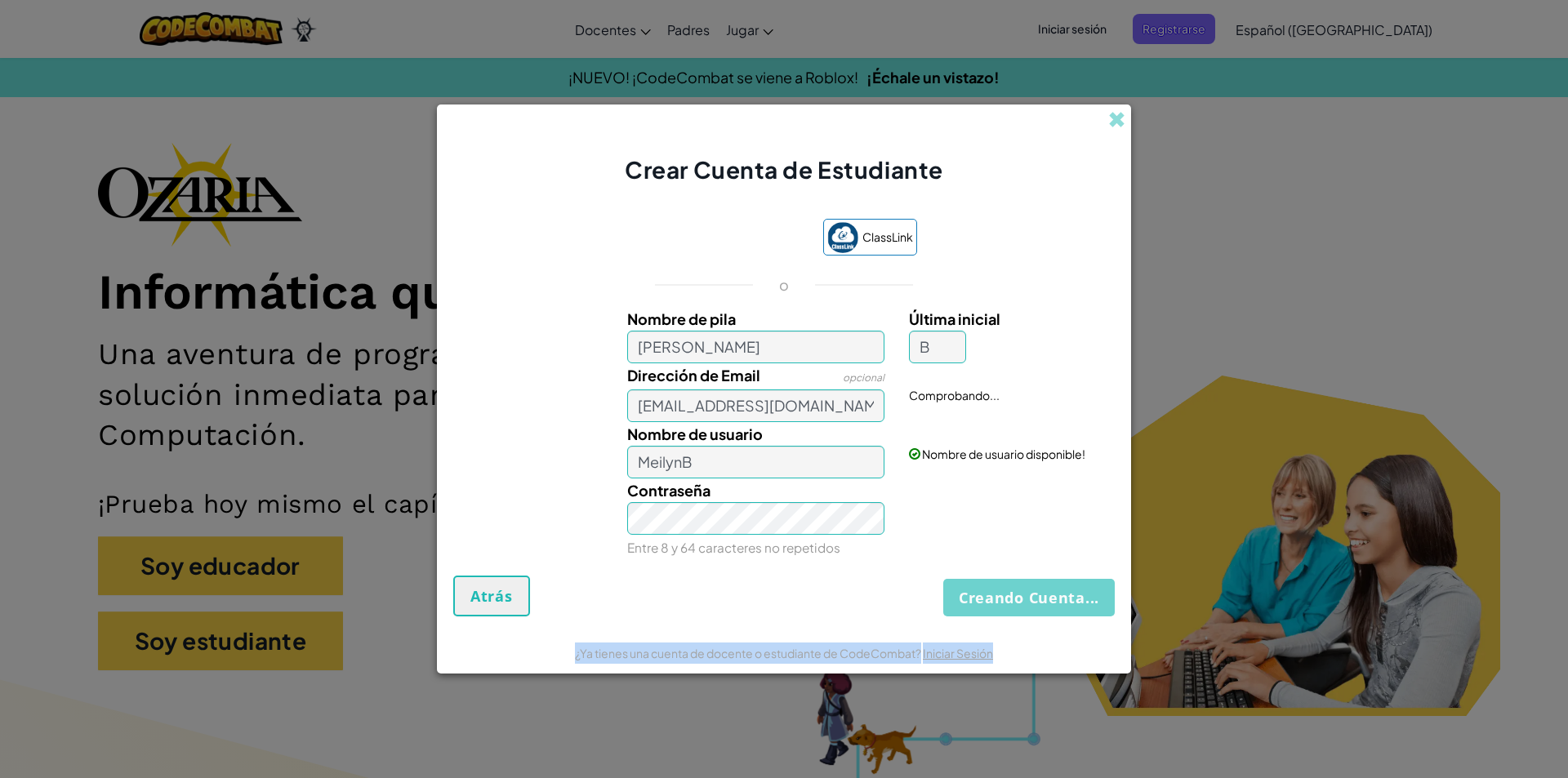
click at [1091, 592] on div "Creando Cuenta... Atrás" at bounding box center [784, 595] width 661 height 41
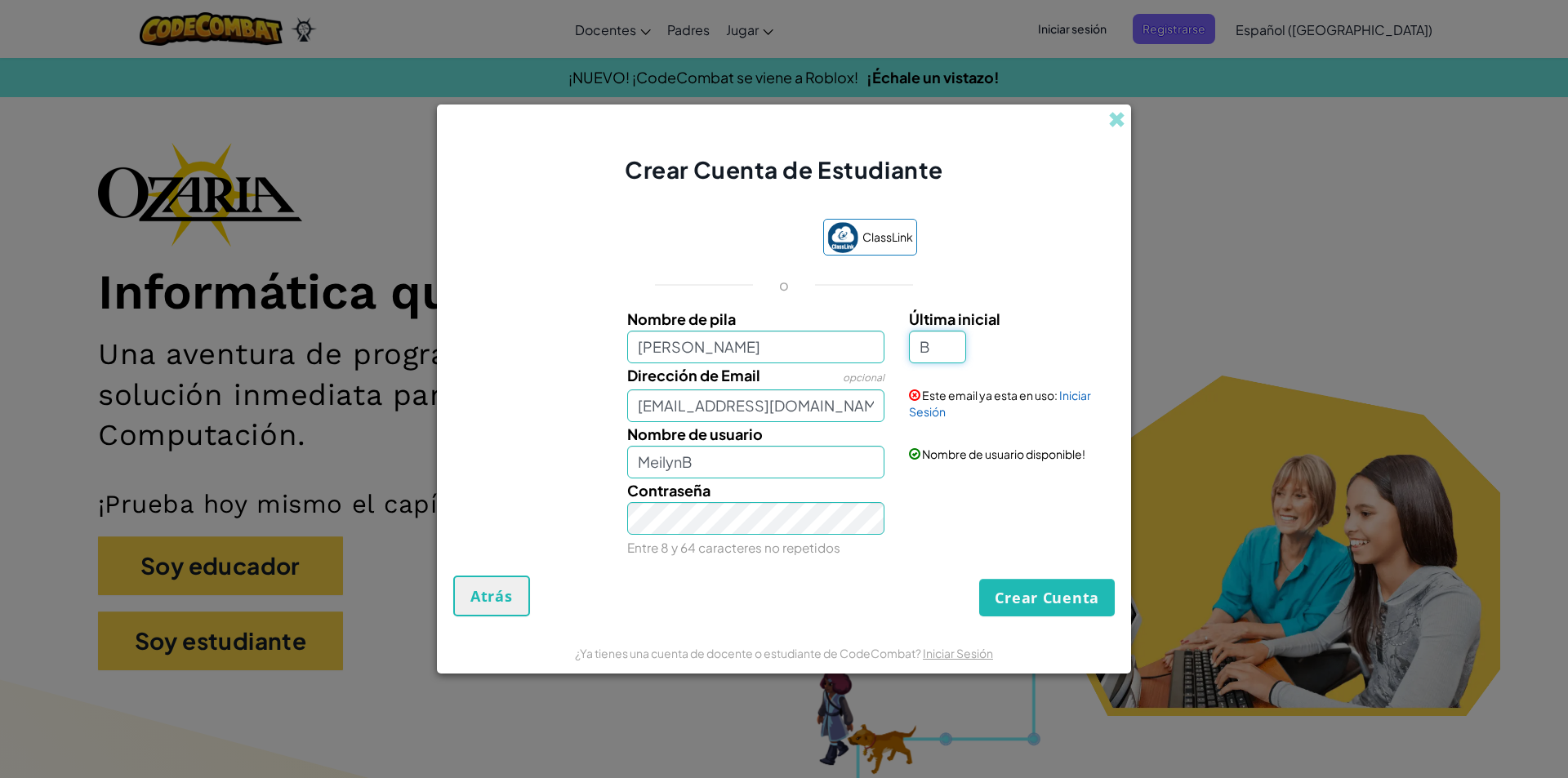
click at [958, 353] on input "B" at bounding box center [937, 347] width 57 height 33
type input "A"
type input "MeilynA"
click at [1025, 593] on button "Crear Cuenta" at bounding box center [1047, 598] width 136 height 38
click at [1025, 593] on div "Crear Cuenta Atrás" at bounding box center [784, 595] width 661 height 41
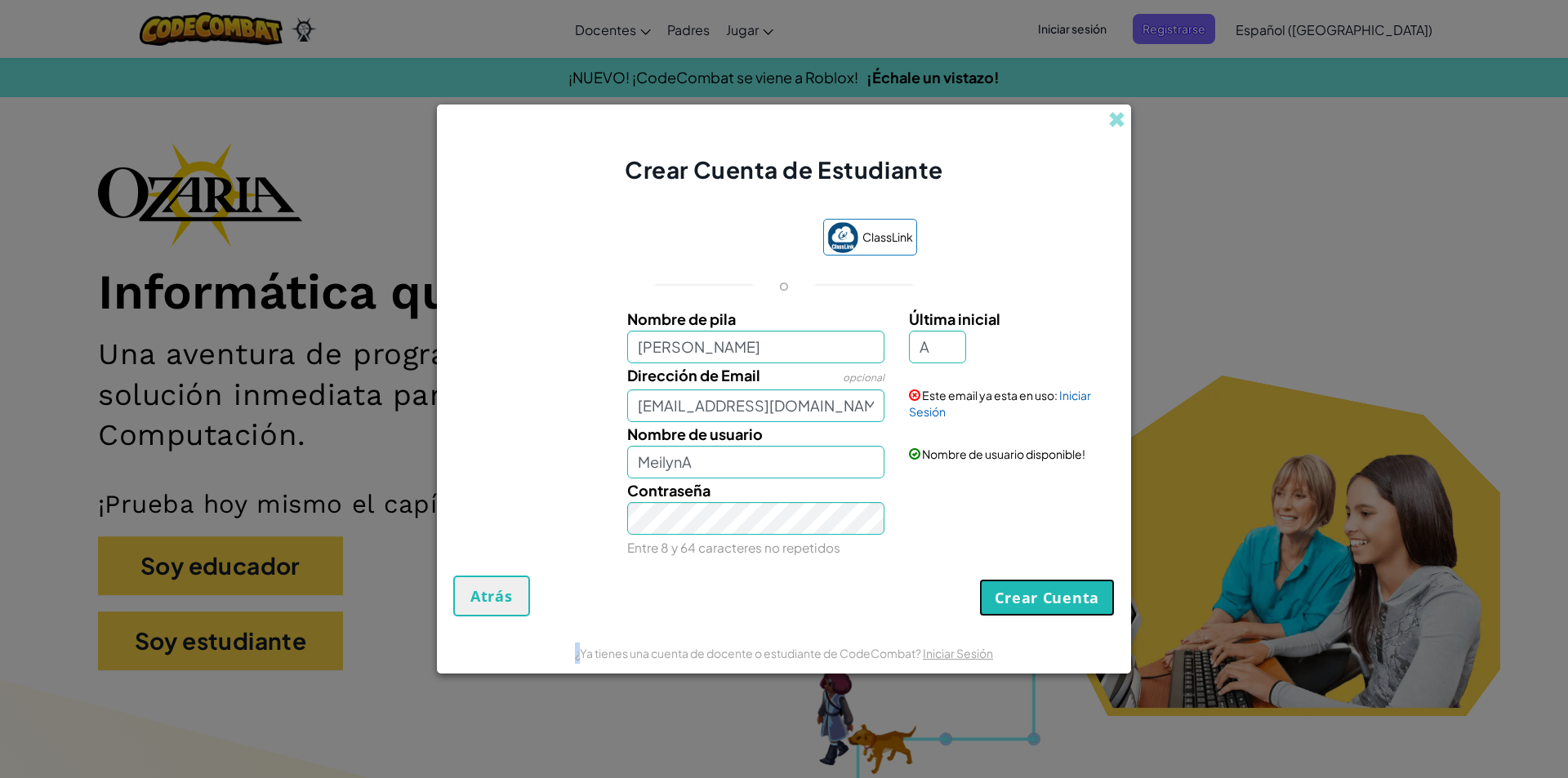
click at [1025, 593] on button "Crear Cuenta" at bounding box center [1047, 598] width 136 height 38
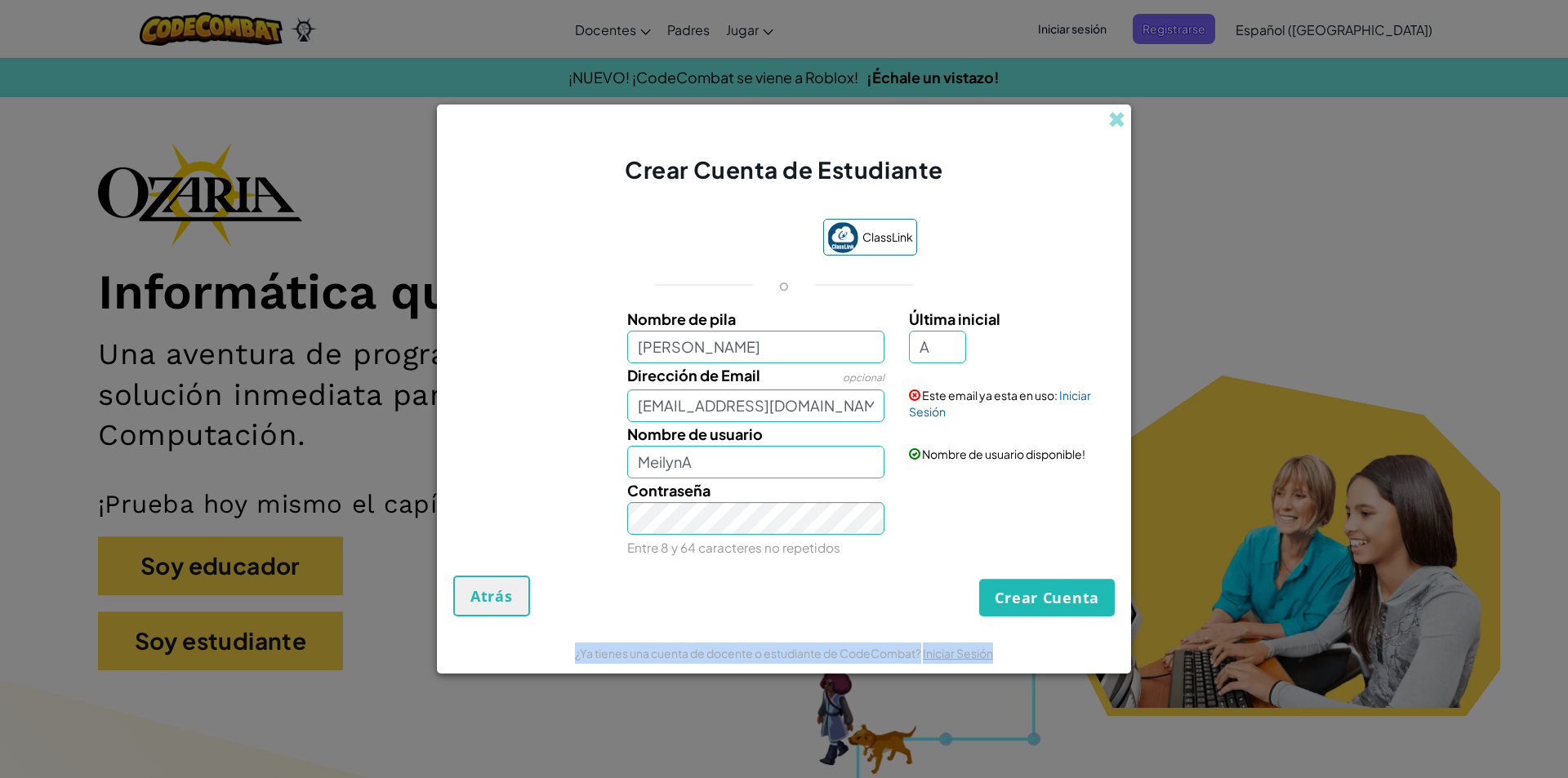
click at [1025, 593] on div "Crear Cuenta Atrás" at bounding box center [784, 595] width 661 height 41
click at [937, 346] on input "A" at bounding box center [937, 347] width 57 height 33
type input "[PERSON_NAME]"
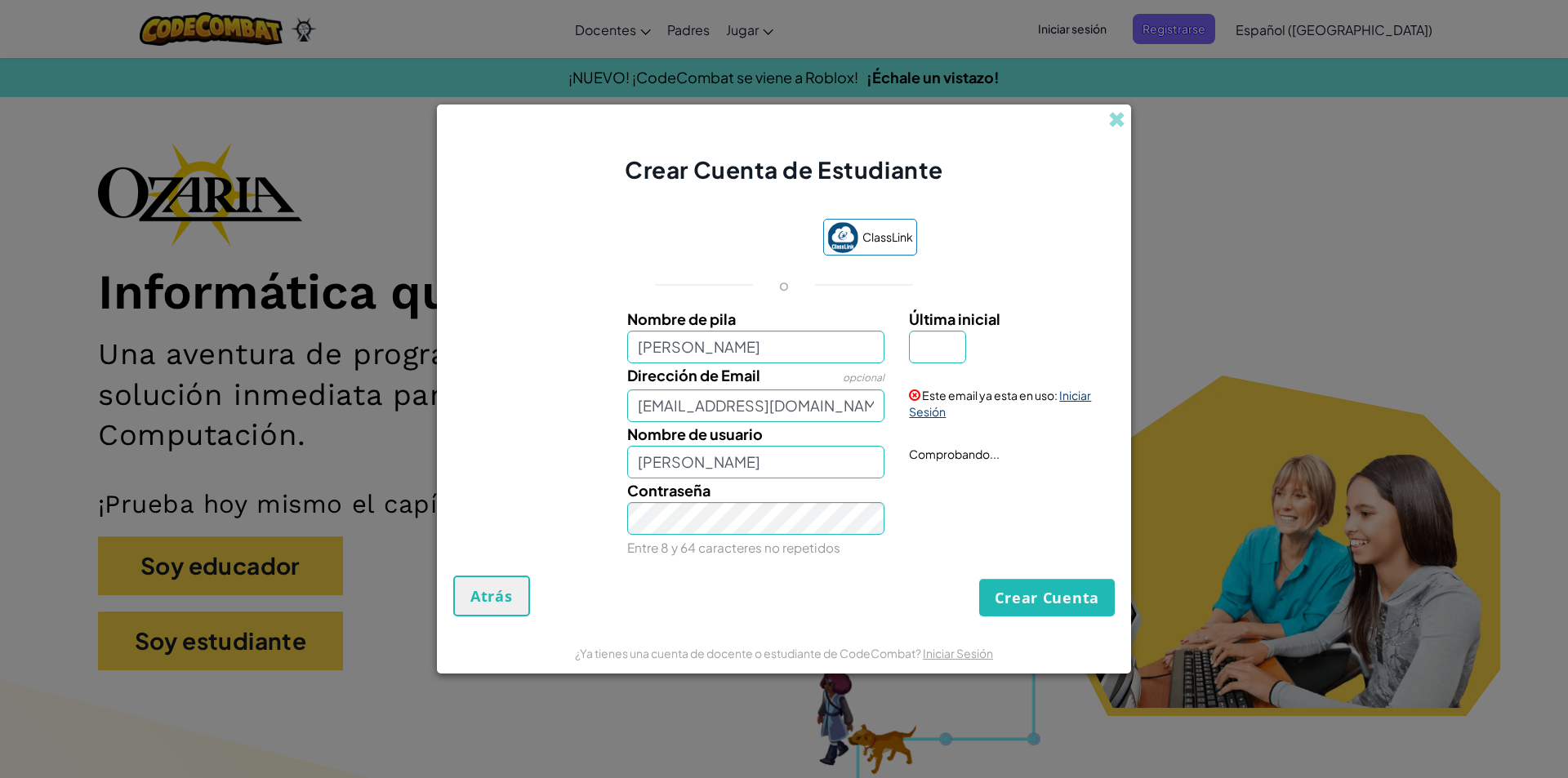
click at [1074, 399] on link "Iniciar Sesión" at bounding box center [1000, 403] width 182 height 31
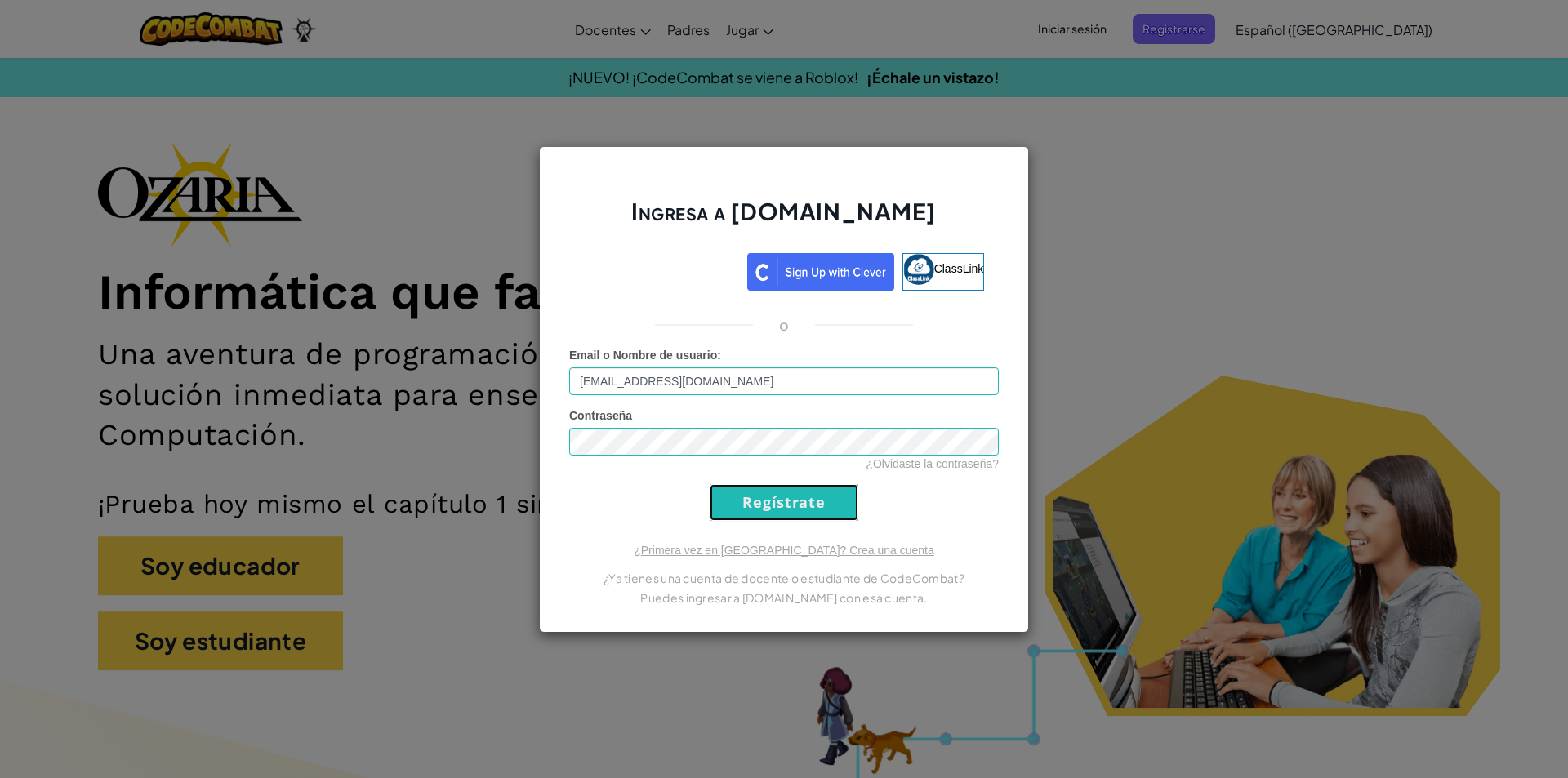
click at [794, 497] on input "Regístrate" at bounding box center [784, 502] width 148 height 37
